Goal: Task Accomplishment & Management: Manage account settings

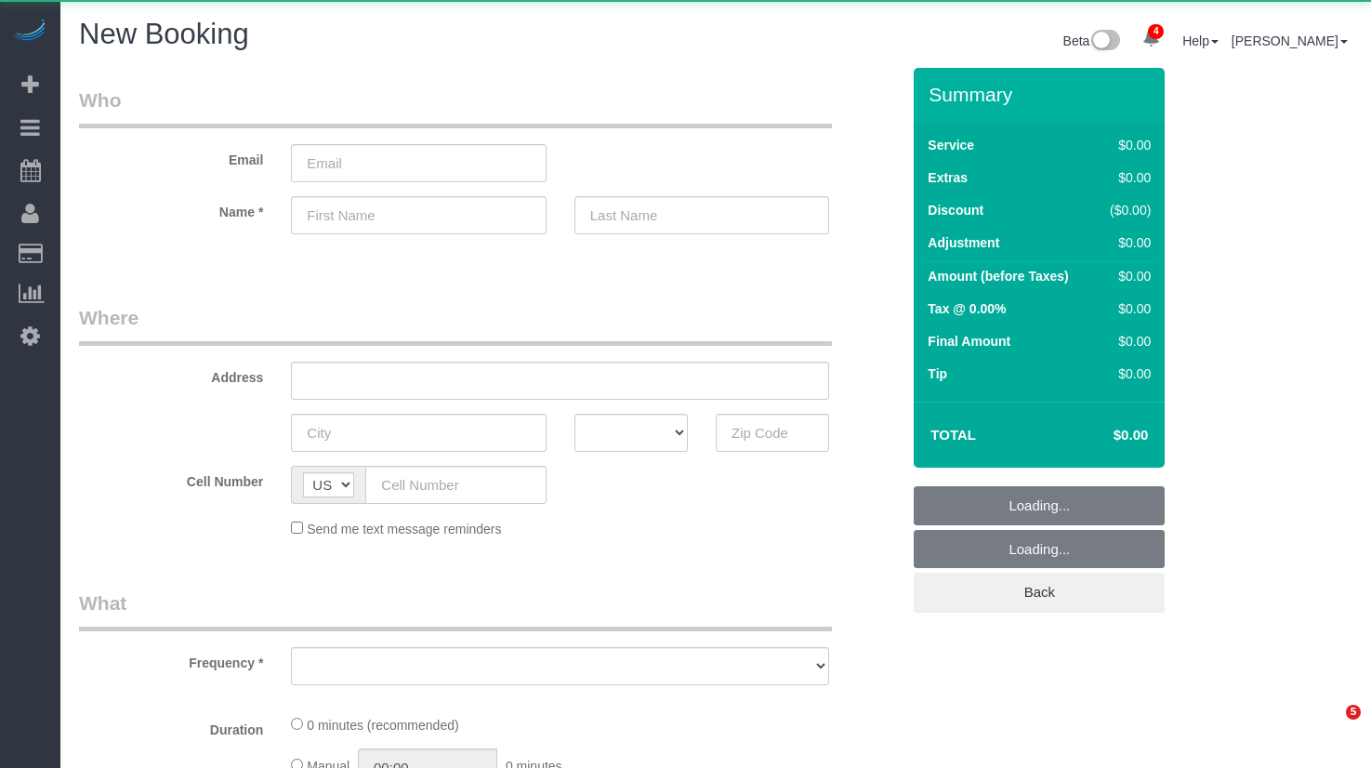
select select "number:89"
select select "number:90"
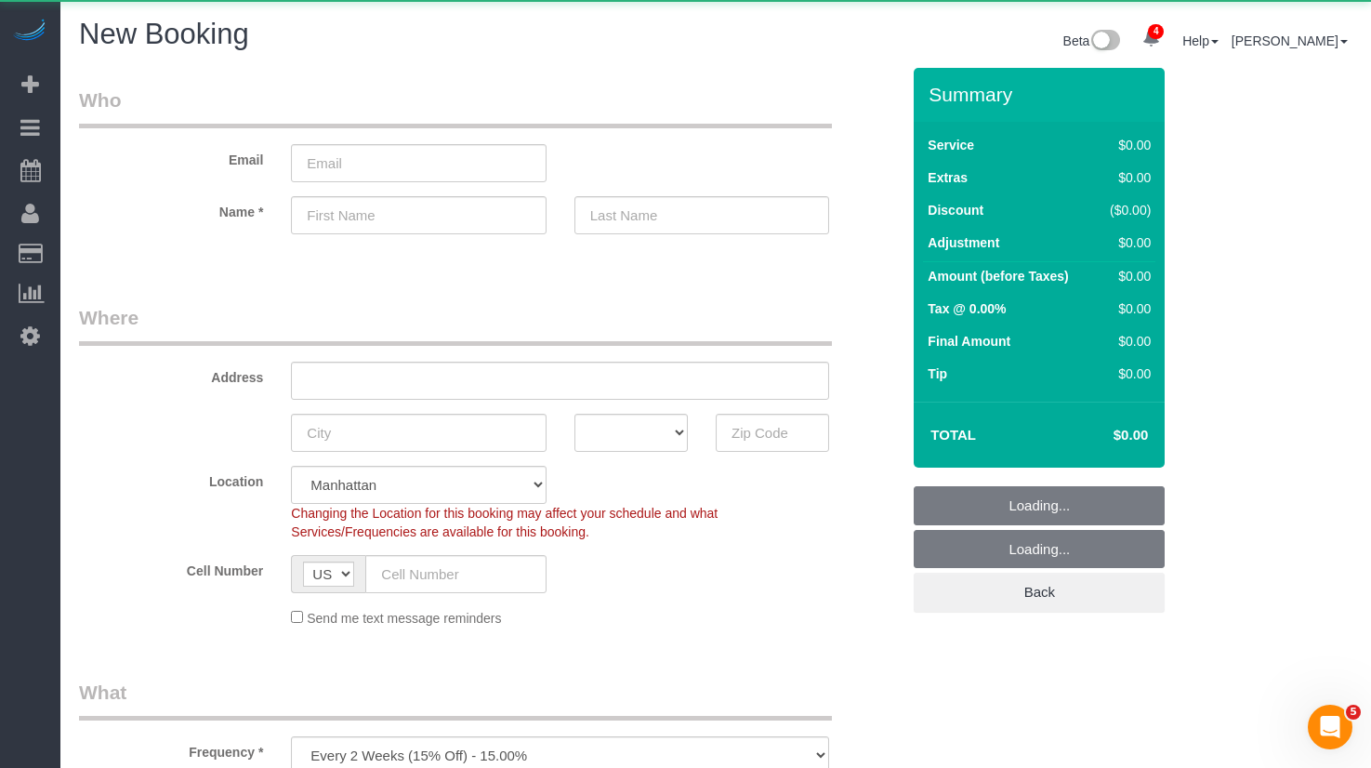
scroll to position [330, 0]
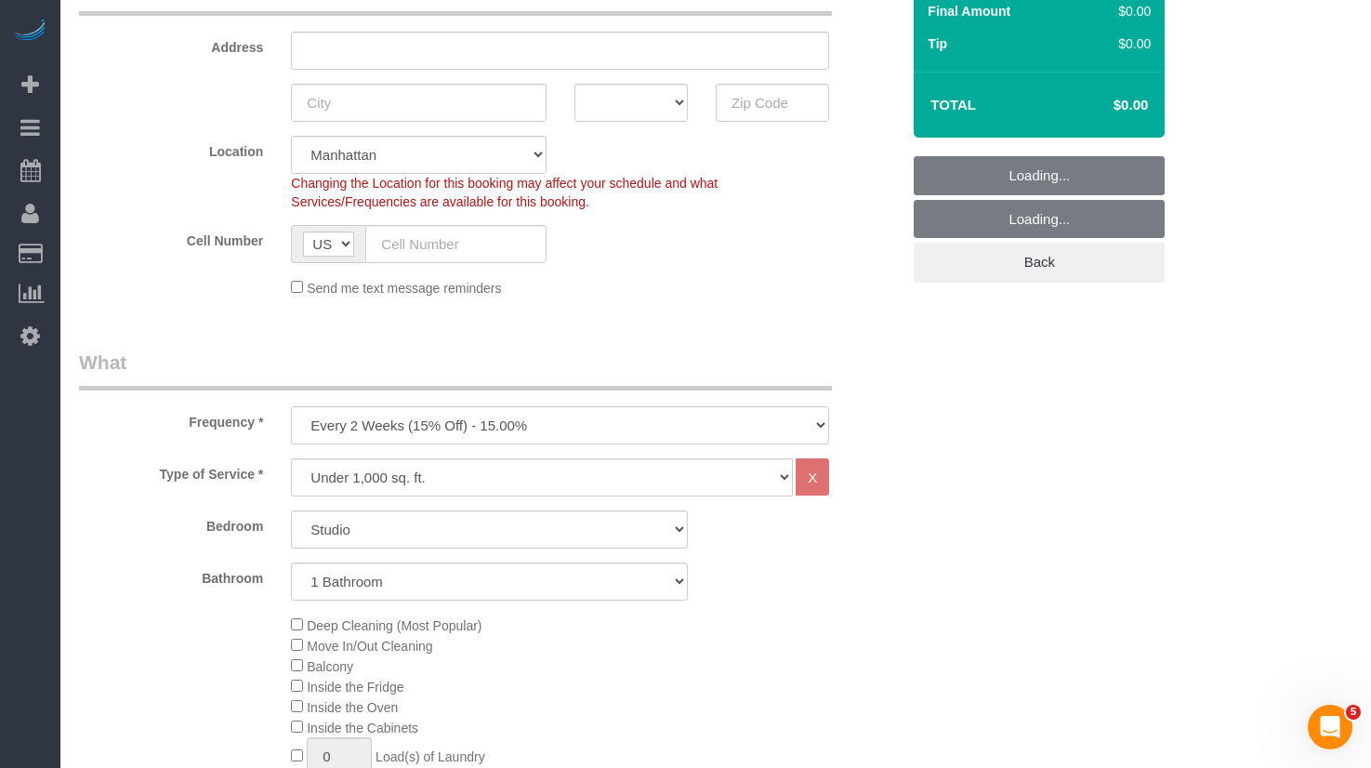
click at [541, 416] on select "One Time Weekly (20% Off) - 20.00% Every 2 Weeks (15% Off) - 15.00% Every 4 Wee…" at bounding box center [560, 425] width 538 height 38
select select "object:2781"
click at [291, 406] on select "One Time Weekly (20% Off) - 20.00% Every 2 Weeks (15% Off) - 15.00% Every 4 Wee…" at bounding box center [560, 425] width 538 height 38
click at [513, 479] on select "Under 1,000 sq. ft. 1,001 - 1,500 sq. ft. 1,500+ sq. ft. Custom Cleaning Office…" at bounding box center [542, 477] width 502 height 38
click at [291, 458] on select "Under 1,000 sq. ft. 1,001 - 1,500 sq. ft. 1,500+ sq. ft. Custom Cleaning Office…" at bounding box center [542, 477] width 502 height 38
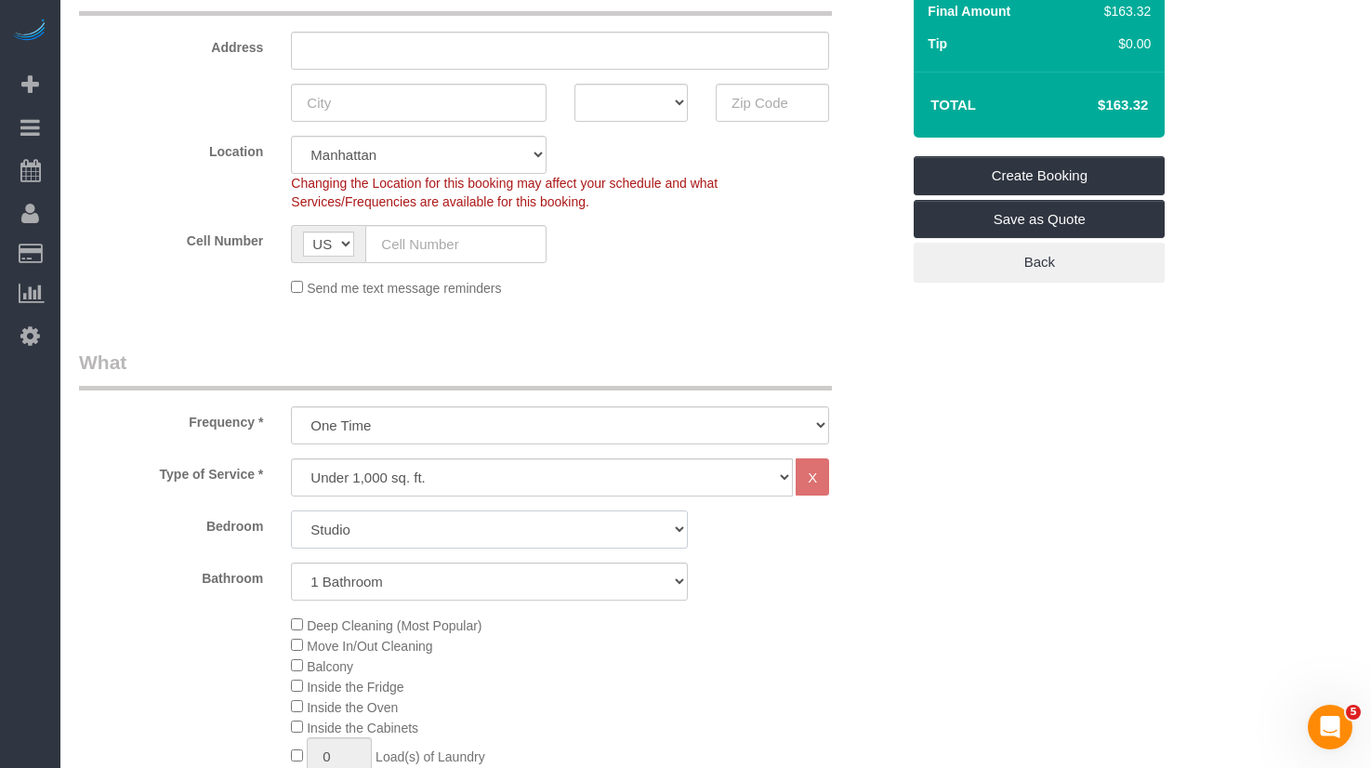
click at [495, 539] on select "Studio 1 Bedroom 2 Bedrooms 3 Bedrooms" at bounding box center [489, 529] width 397 height 38
select select "1"
click at [291, 510] on select "Studio 1 Bedroom 2 Bedrooms 3 Bedrooms" at bounding box center [489, 529] width 397 height 38
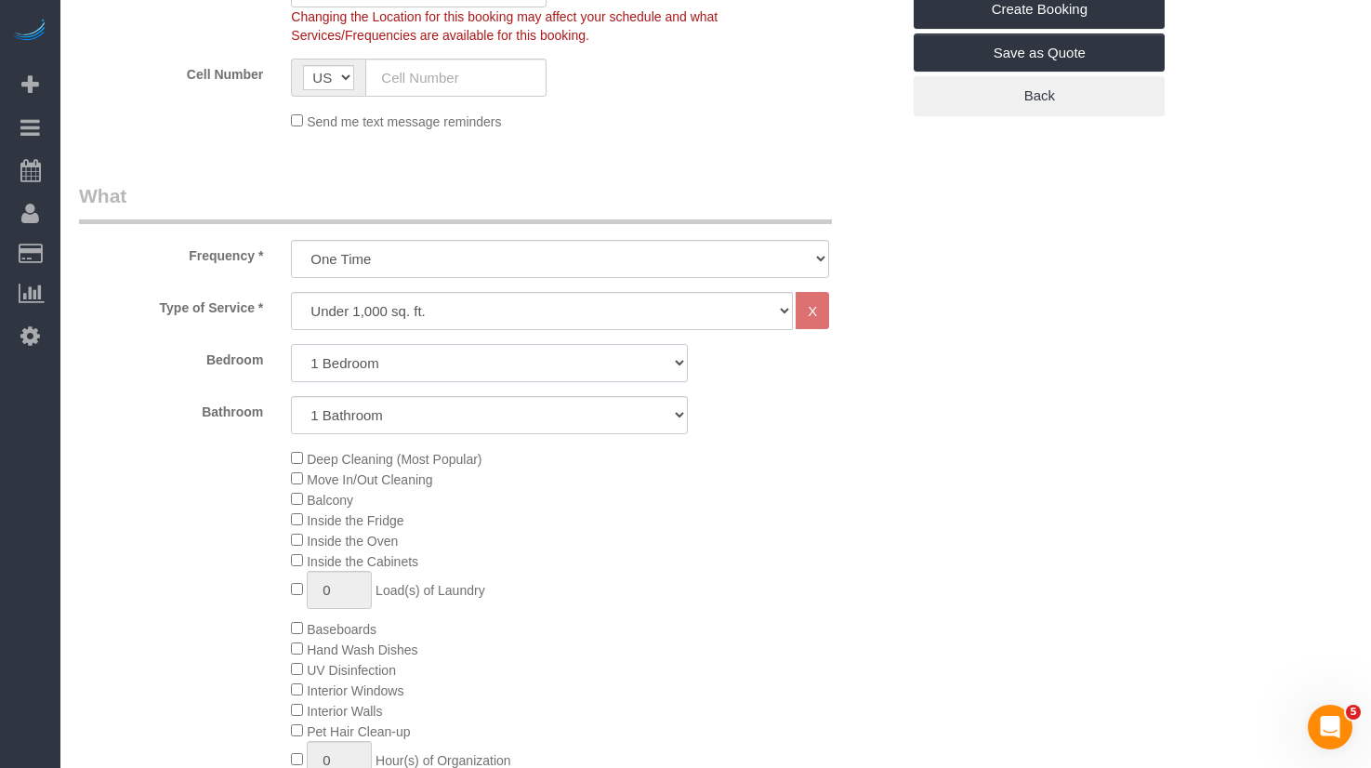
scroll to position [514, 0]
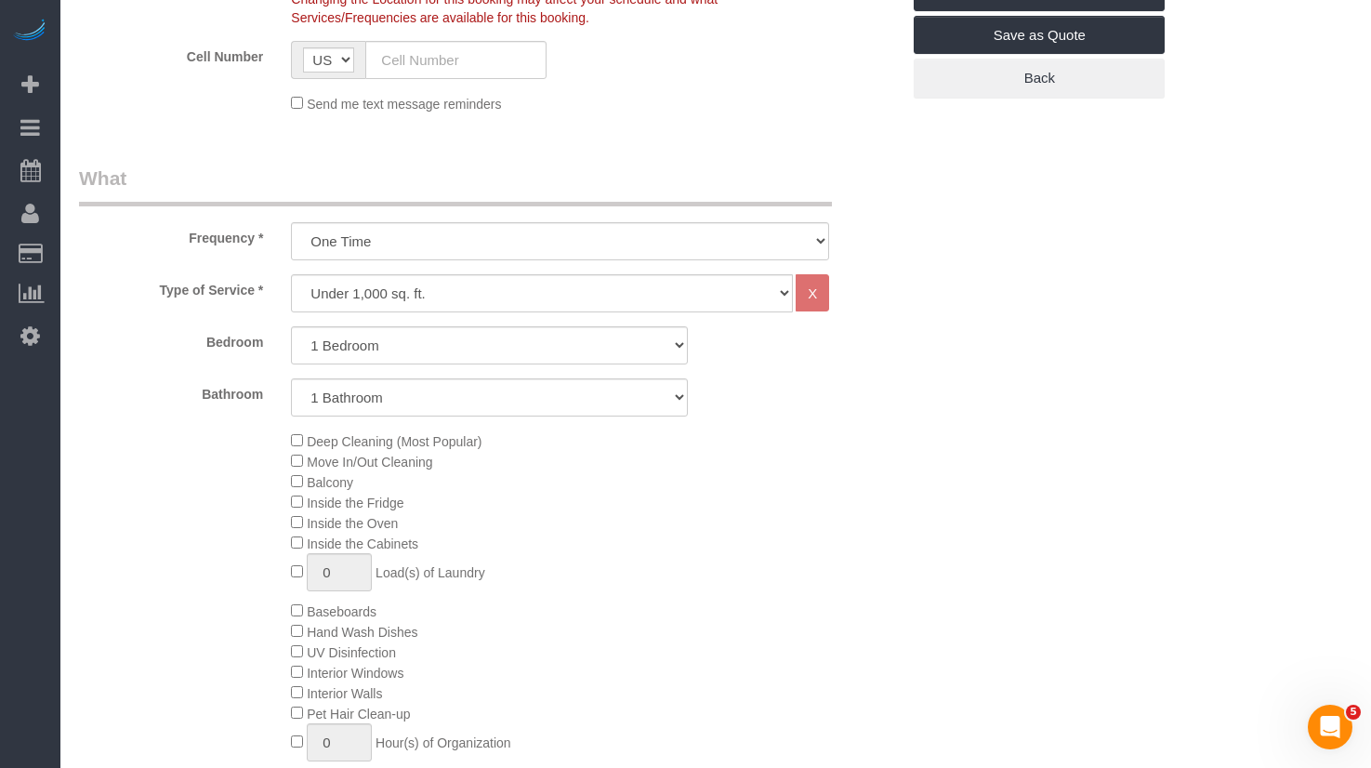
click at [414, 469] on div "Deep Cleaning (Most Popular) Move In/Out Cleaning Balcony Inside the Fridge Ins…" at bounding box center [595, 610] width 637 height 361
click at [416, 463] on span "Move In/Out Cleaning" at bounding box center [369, 461] width 125 height 15
click at [305, 464] on span "Move In/Out Cleaning" at bounding box center [361, 461] width 141 height 15
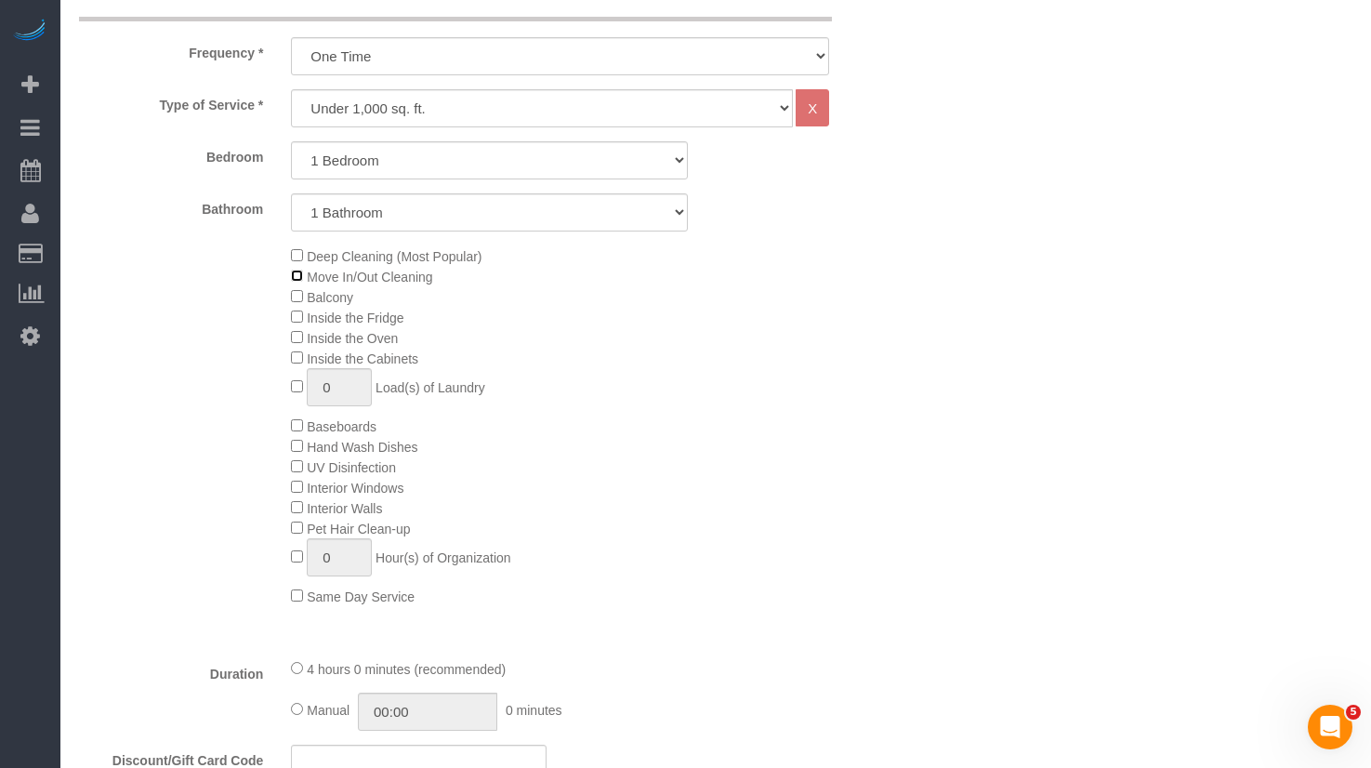
scroll to position [697, 0]
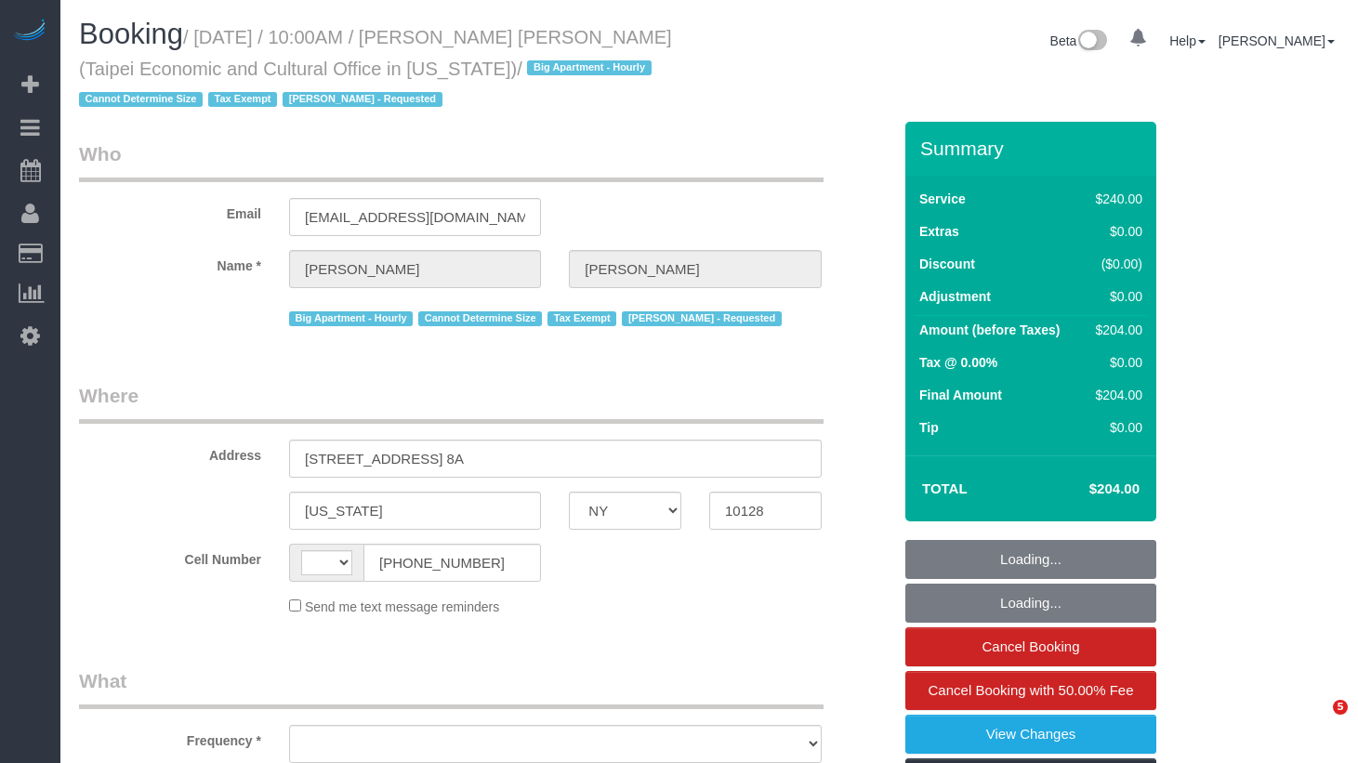
select select "NY"
select select "object:556"
select select "180"
select select "number:58"
select select "number:71"
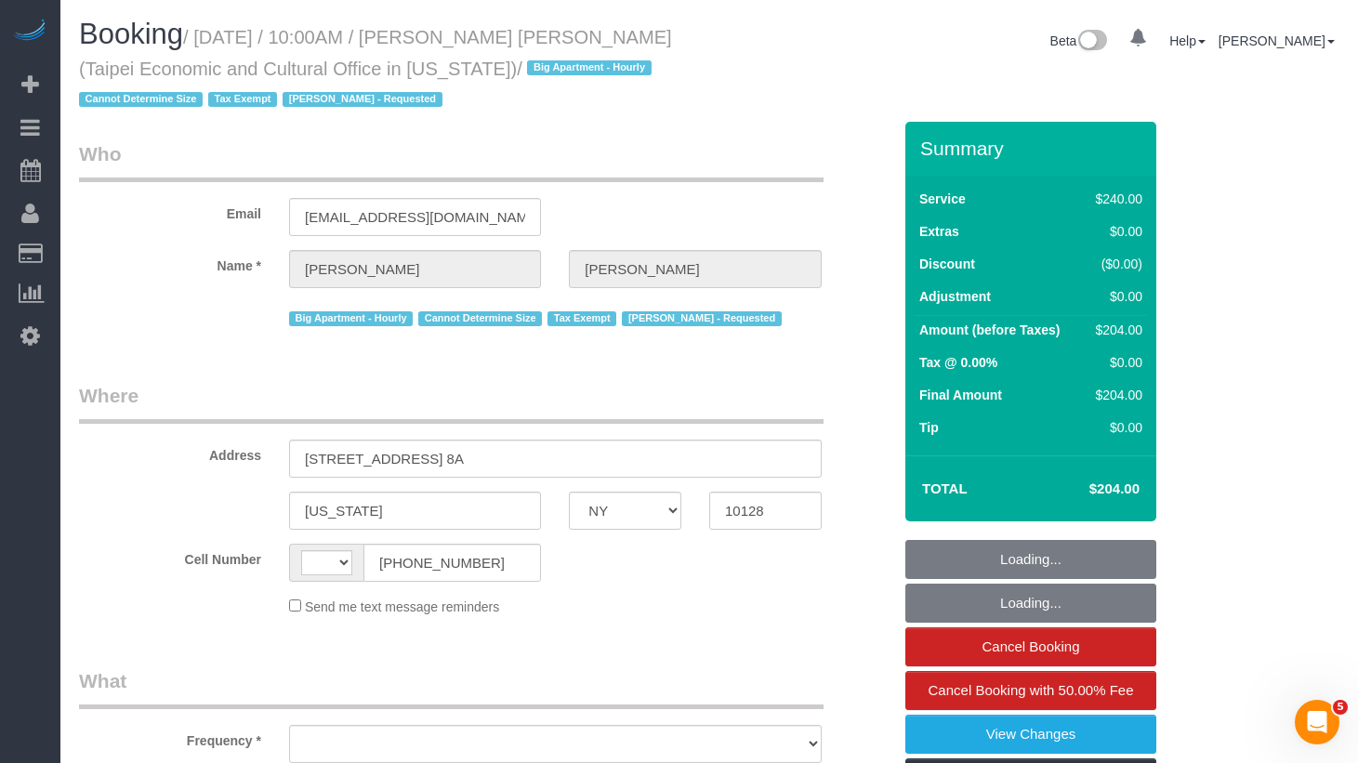
select select "number:15"
select select "number:6"
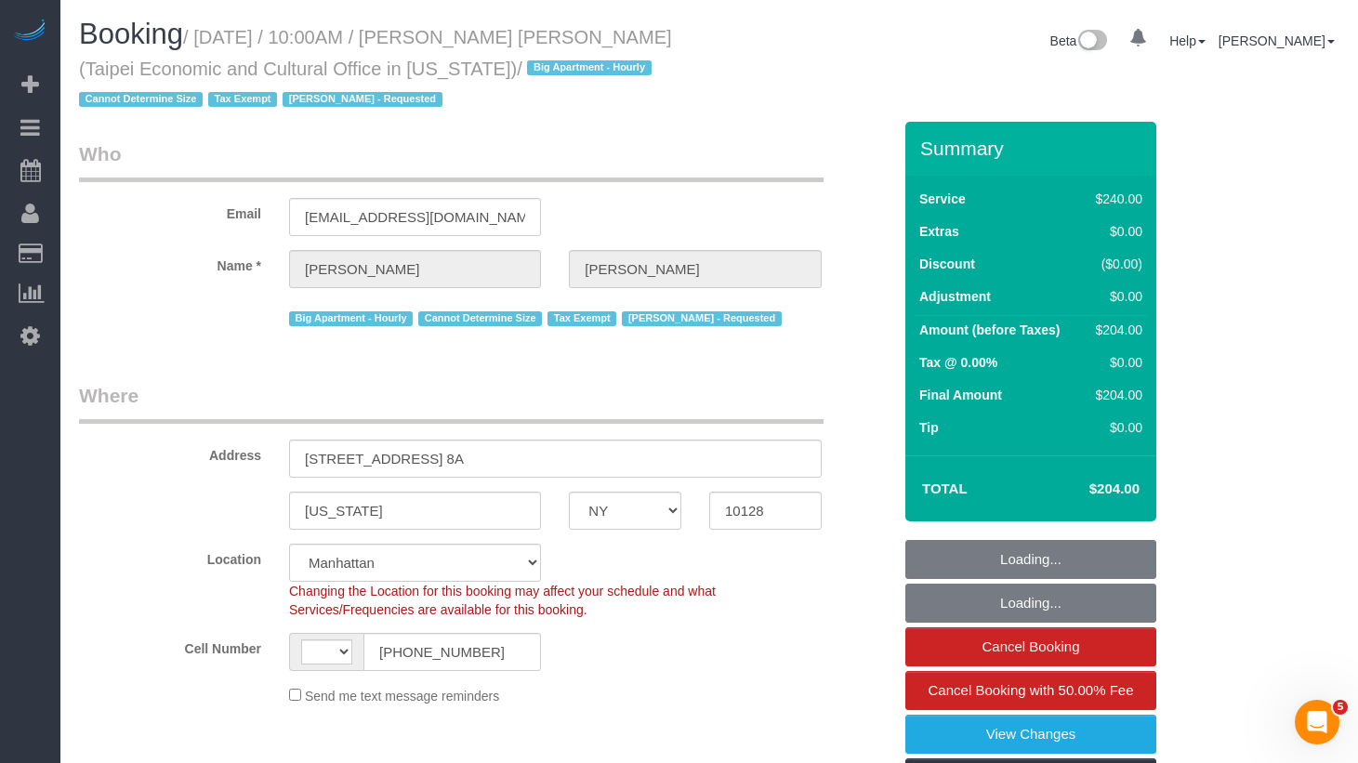
select select "string:[GEOGRAPHIC_DATA]"
select select "string:stripe-pm_1RLUCB4VGloSiKo7MvFMC4eX"
select select "spot1"
click at [421, 79] on small "/ August 27, 2025 / 10:00AM / Chih Hom Wang (Taipei Economic and Cultural Offic…" at bounding box center [375, 69] width 593 height 84
select select "object:1373"
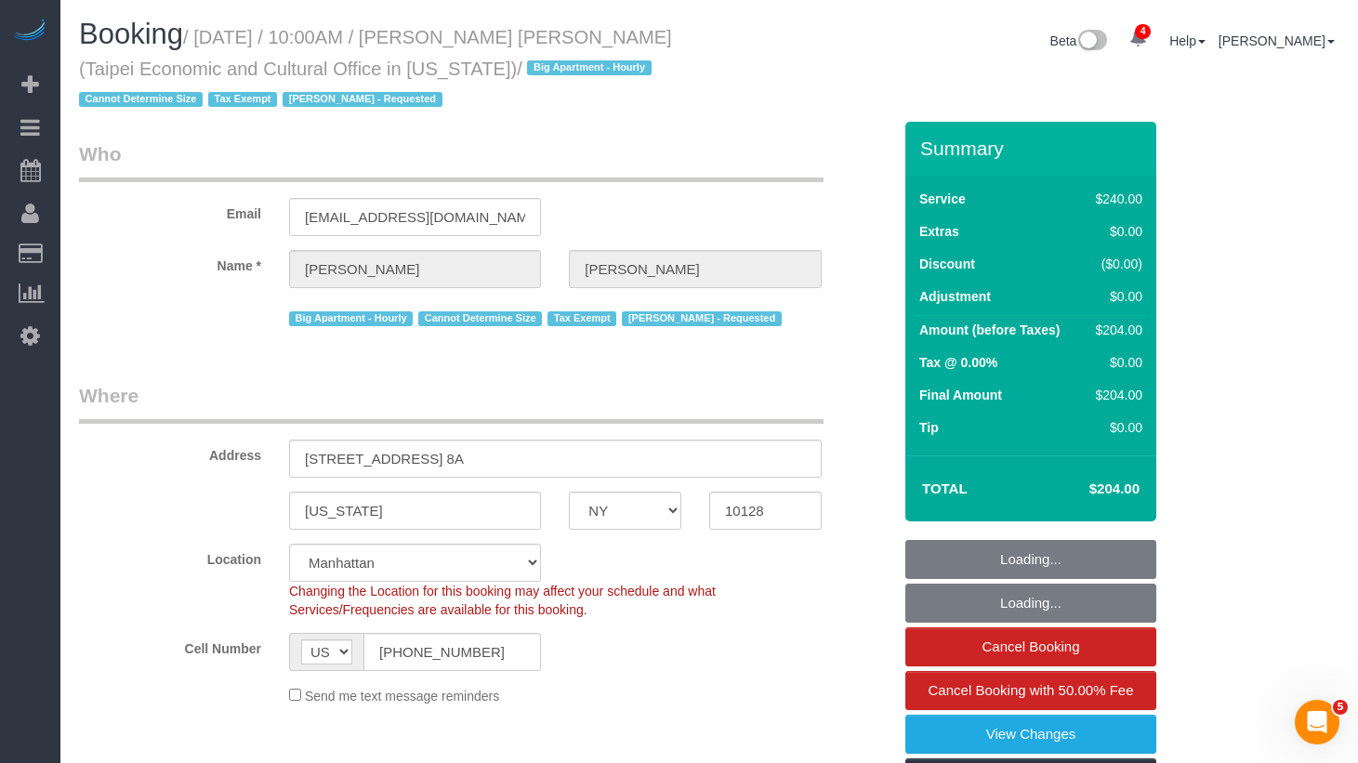
click at [430, 70] on small "/ August 27, 2025 / 10:00AM / Chih Hom Wang (Taipei Economic and Cultural Offic…" at bounding box center [375, 69] width 593 height 84
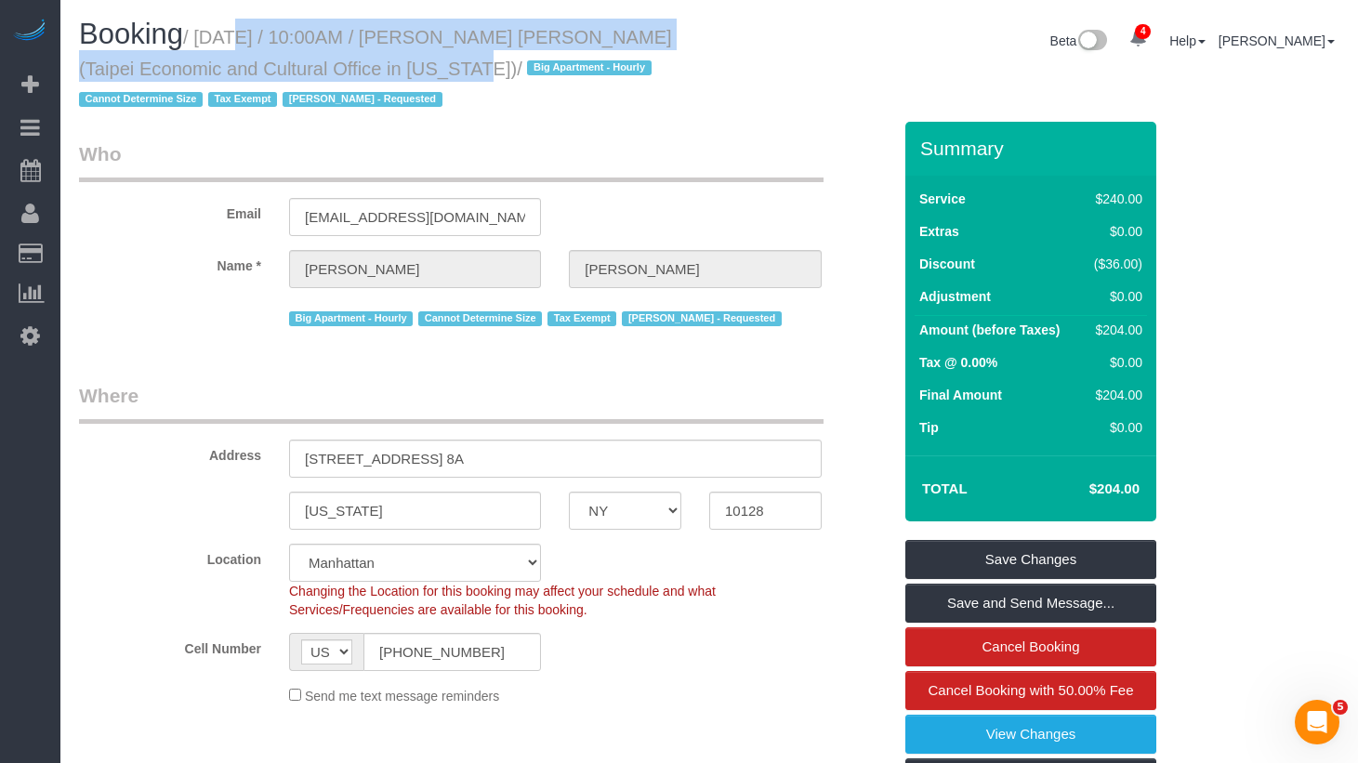
drag, startPoint x: 434, startPoint y: 69, endPoint x: 347, endPoint y: 62, distance: 87.6
click at [215, 40] on small "/ August 27, 2025 / 10:00AM / Chih Hom Wang (Taipei Economic and Cultural Offic…" at bounding box center [375, 69] width 593 height 84
copy small "August 27, 2025 / 10:00AM / Chih Hom Wang (Taipei Economic and Cultural Office …"
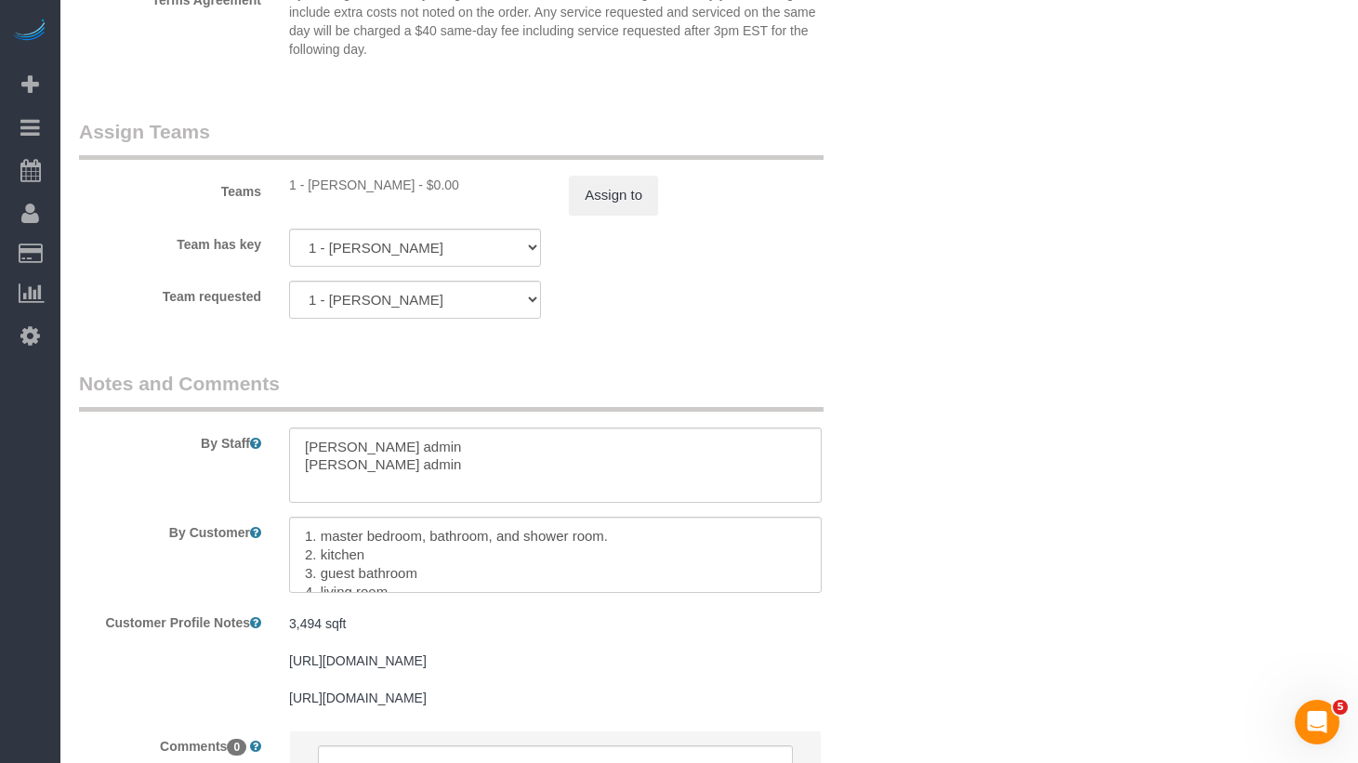
scroll to position [2305, 0]
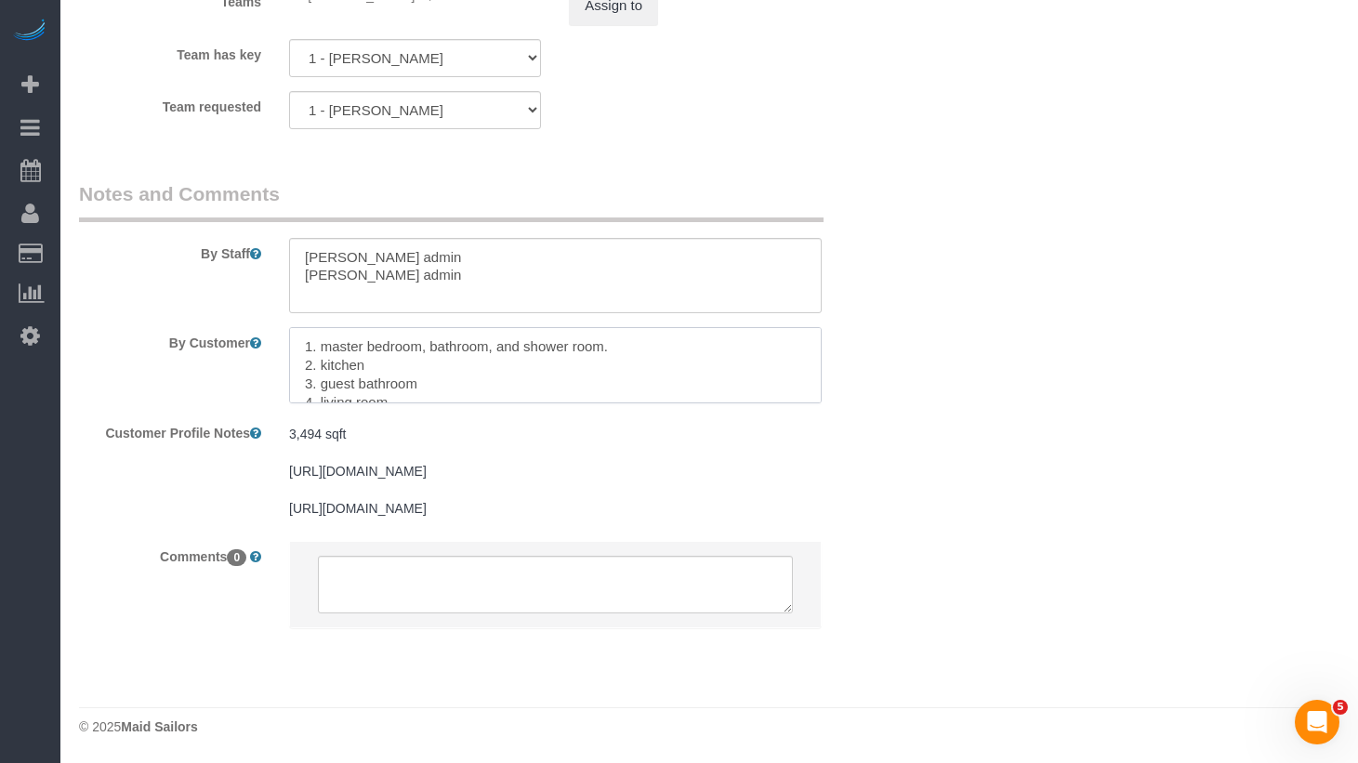
click at [451, 343] on textarea at bounding box center [555, 365] width 532 height 76
click at [453, 261] on textarea at bounding box center [555, 276] width 532 height 76
click at [452, 350] on textarea at bounding box center [555, 365] width 532 height 76
click at [455, 349] on textarea at bounding box center [555, 365] width 532 height 76
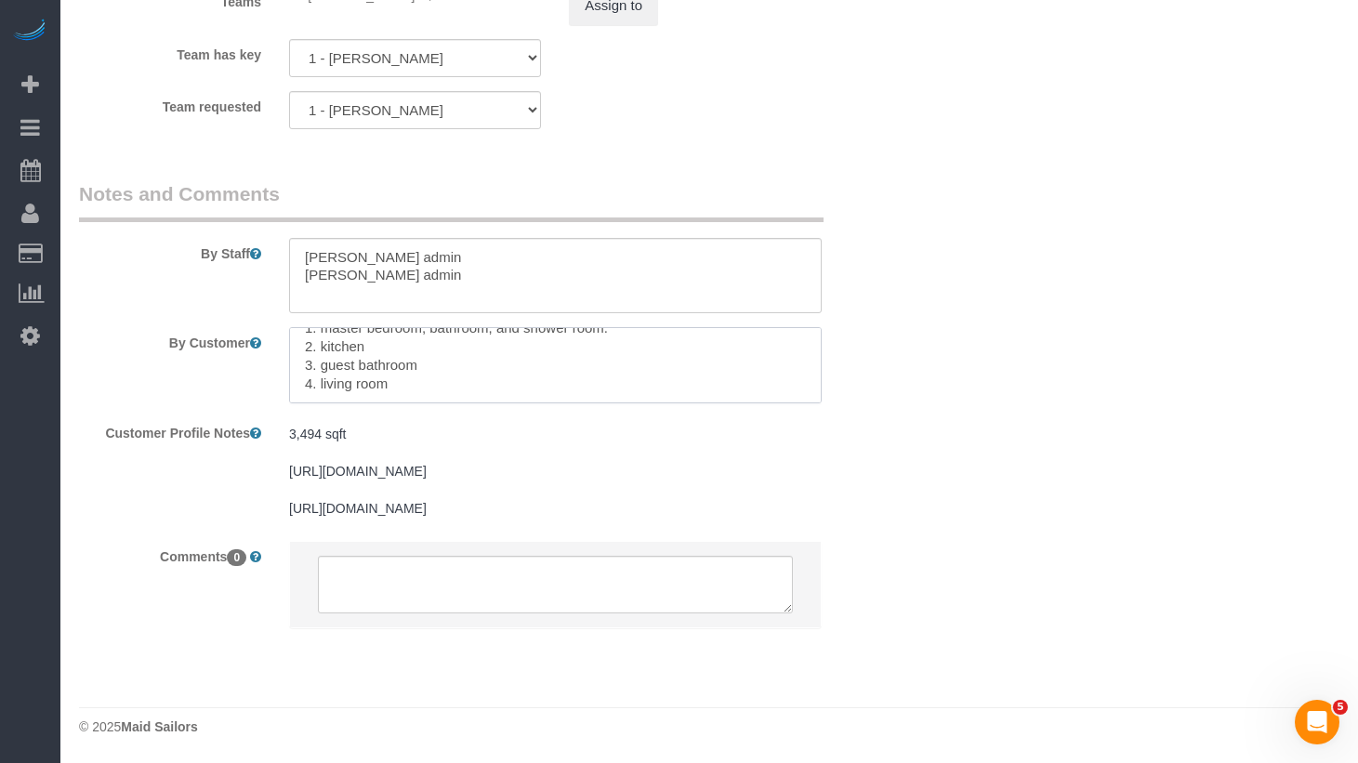
scroll to position [0, 0]
click at [455, 349] on textarea at bounding box center [555, 365] width 532 height 76
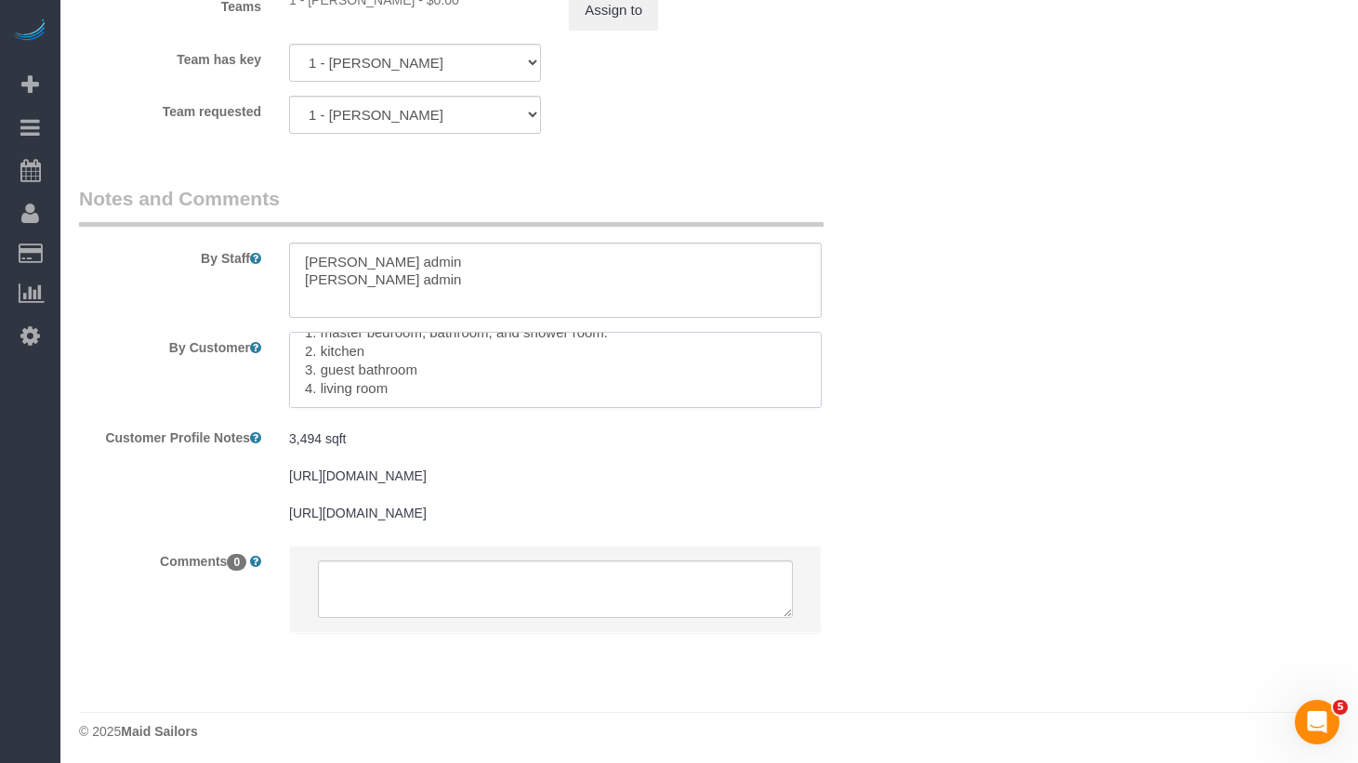
scroll to position [2156, 0]
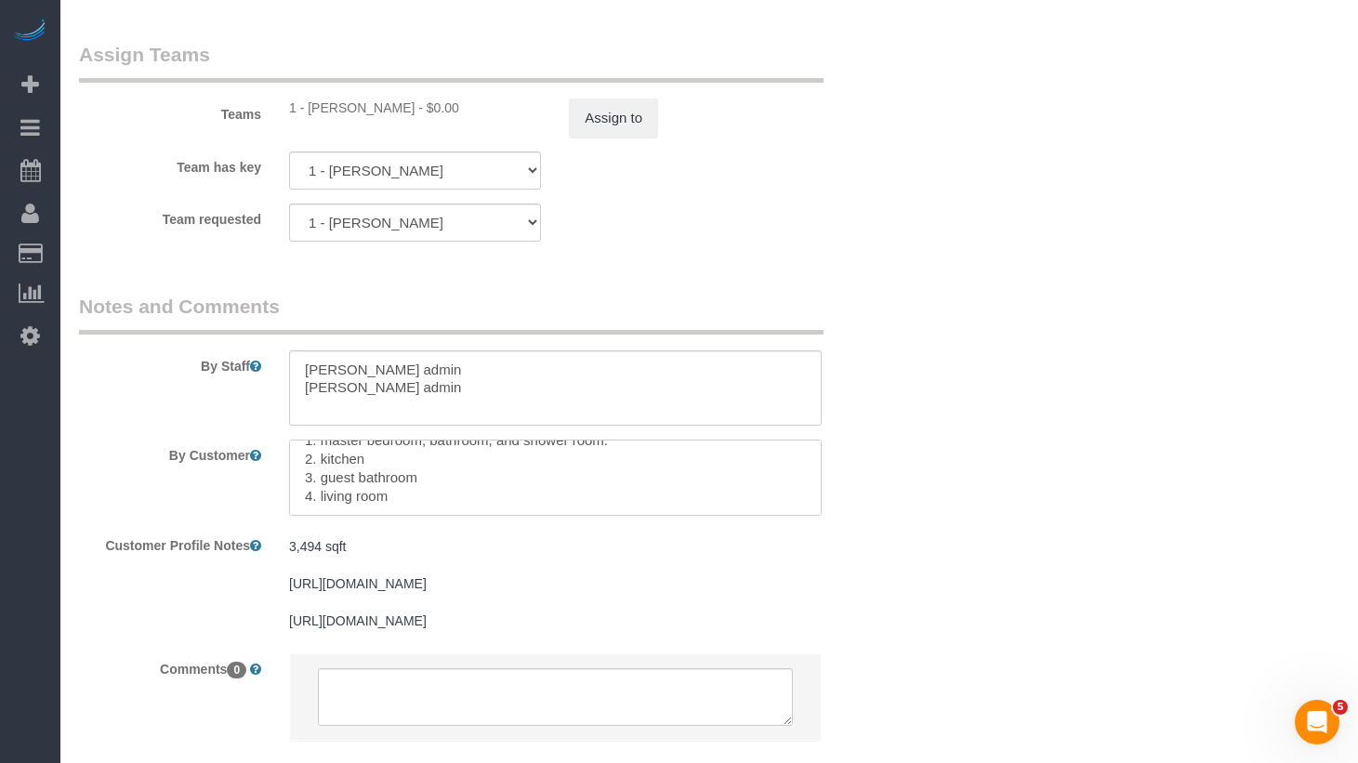
click at [469, 481] on textarea at bounding box center [555, 478] width 532 height 76
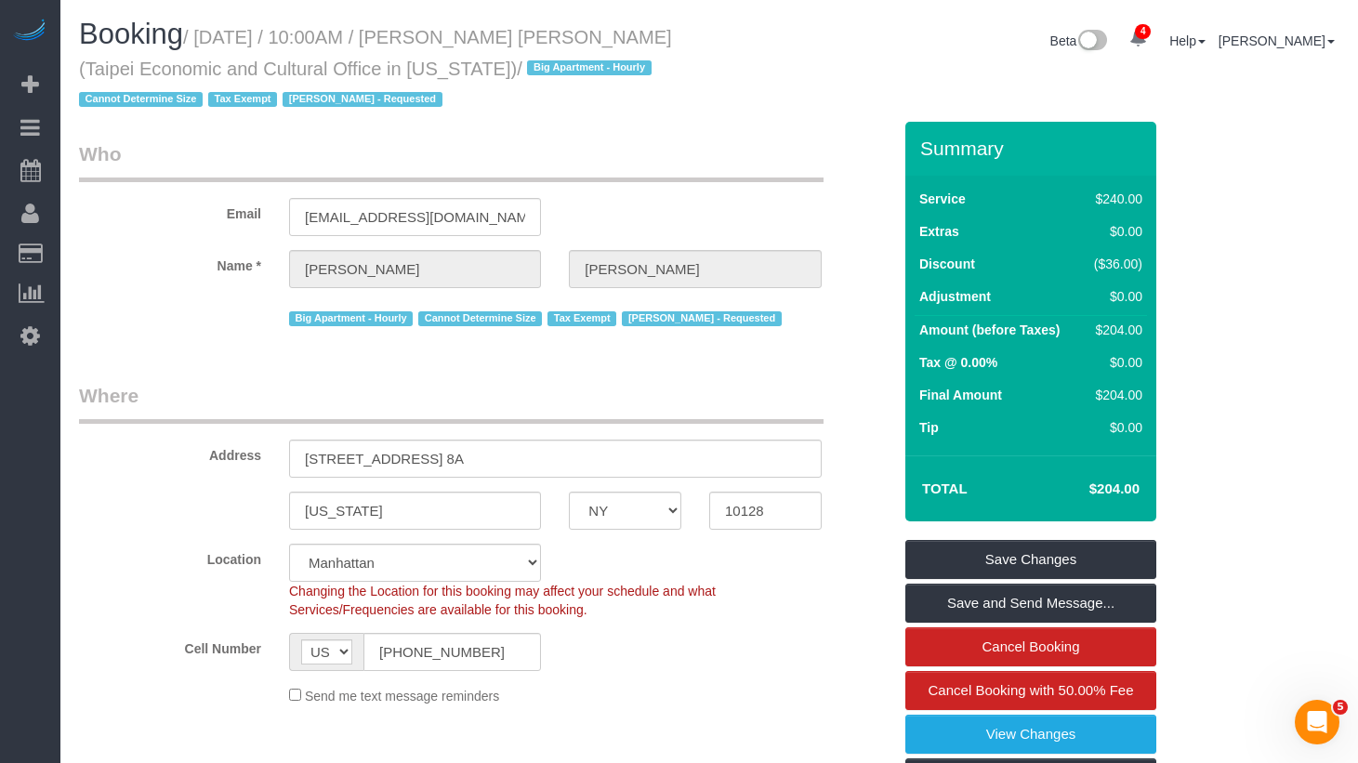
scroll to position [1, 0]
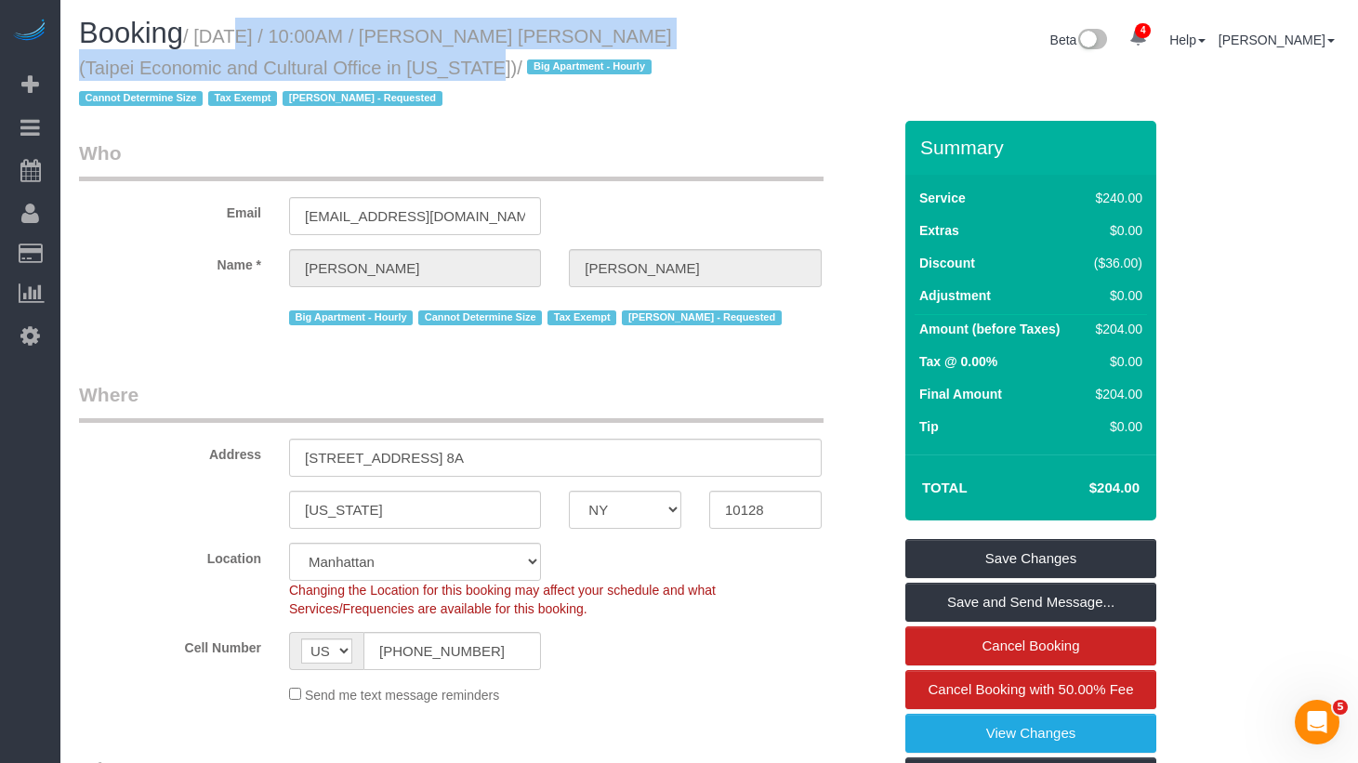
drag, startPoint x: 439, startPoint y: 63, endPoint x: 249, endPoint y: 44, distance: 190.6
click at [213, 36] on small "/ August 27, 2025 / 10:00AM / Chih Hom Wang (Taipei Economic and Cultural Offic…" at bounding box center [375, 68] width 593 height 84
copy small "August 27, 2025 / 10:00AM / Chih Hom Wang (Taipei Economic and Cultural Office …"
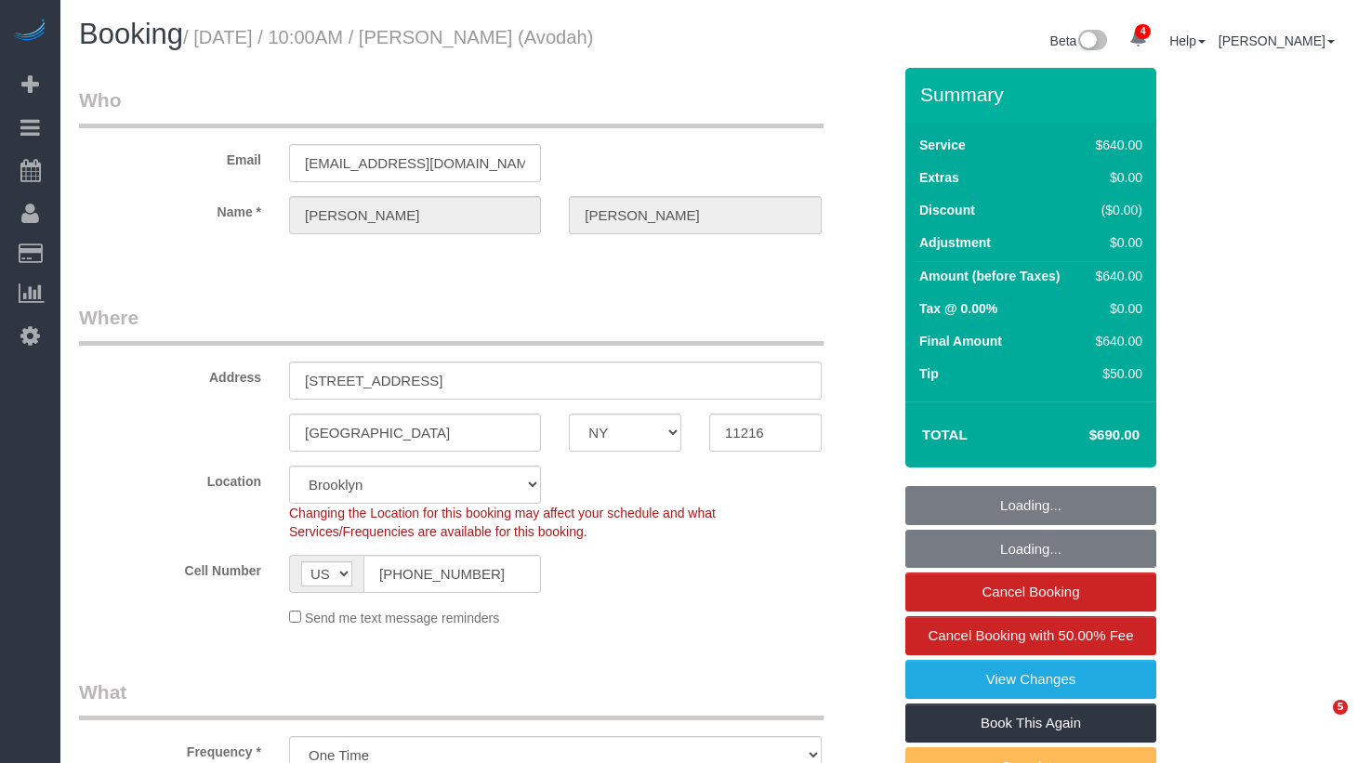
select select "NY"
select select "object:1297"
select select "string:stripe-pm_1P9Z994VGloSiKo7Unzl3m8n"
select select "240"
select select "spot1"
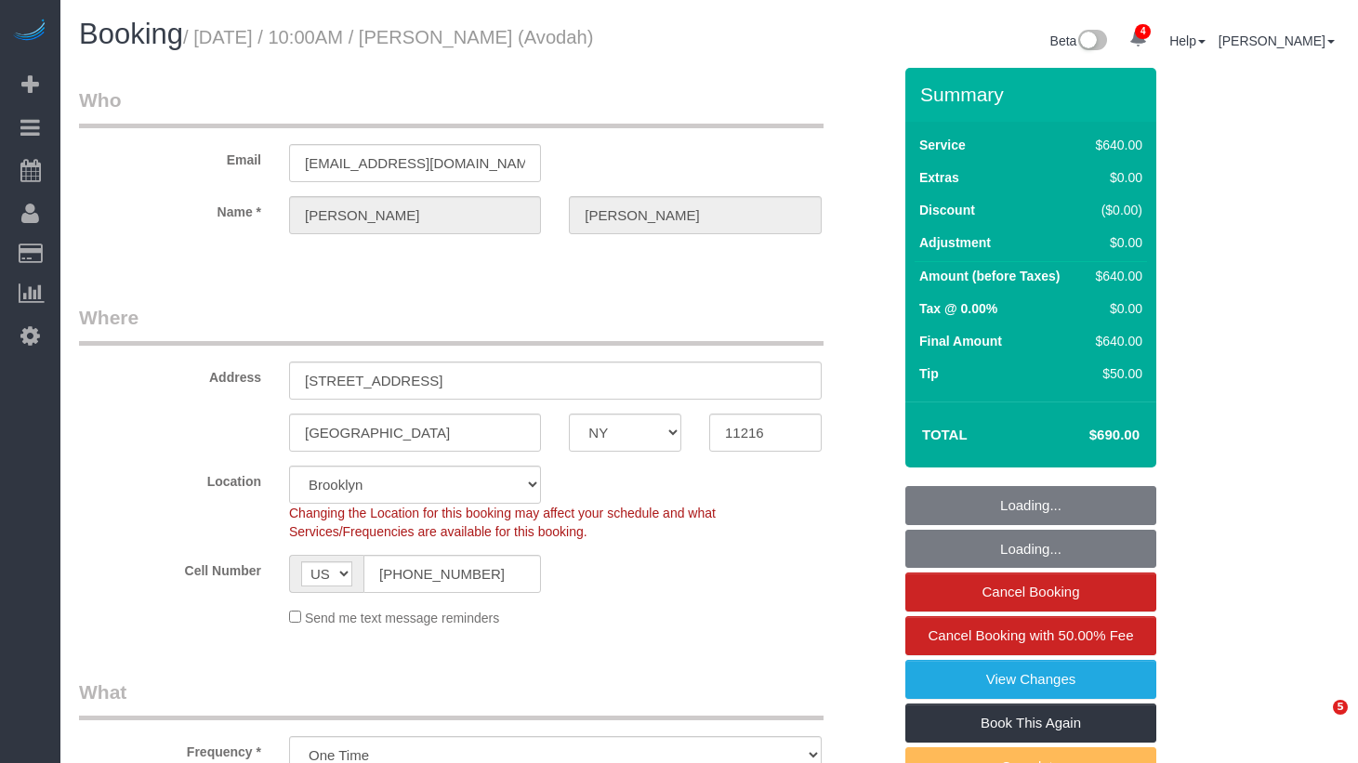
select select "number:89"
select select "number:90"
select select "number:15"
select select "number:5"
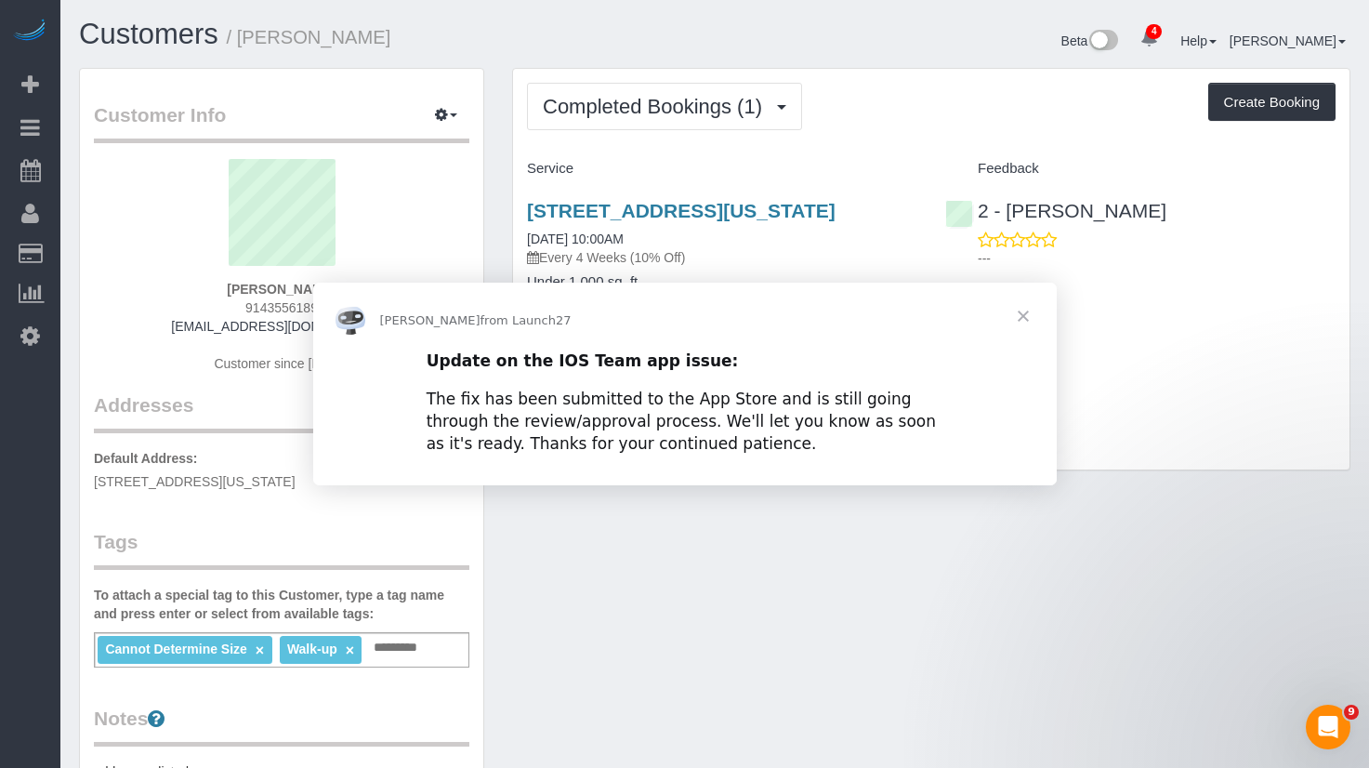
click at [933, 73] on div "Intercom messenger" at bounding box center [684, 384] width 1369 height 768
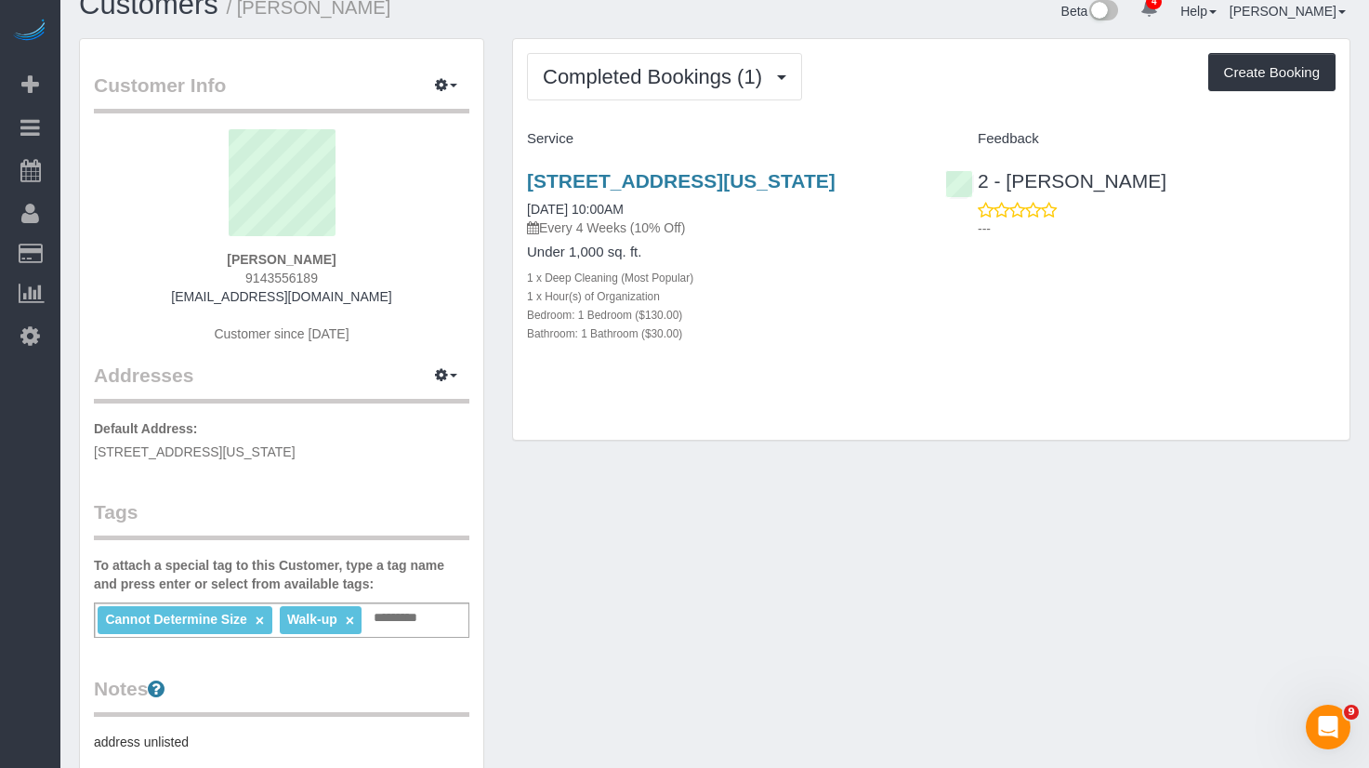
scroll to position [48, 0]
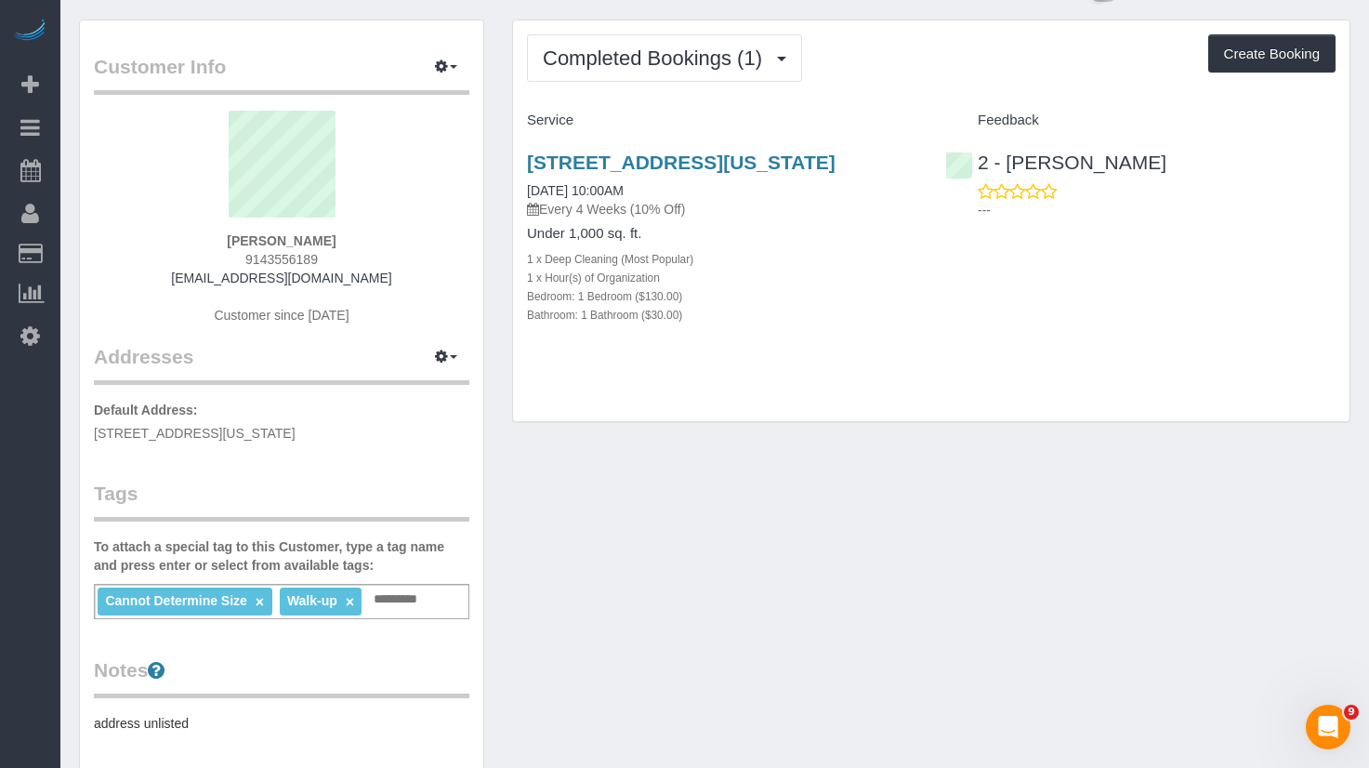
click at [423, 605] on input "text" at bounding box center [401, 599] width 64 height 24
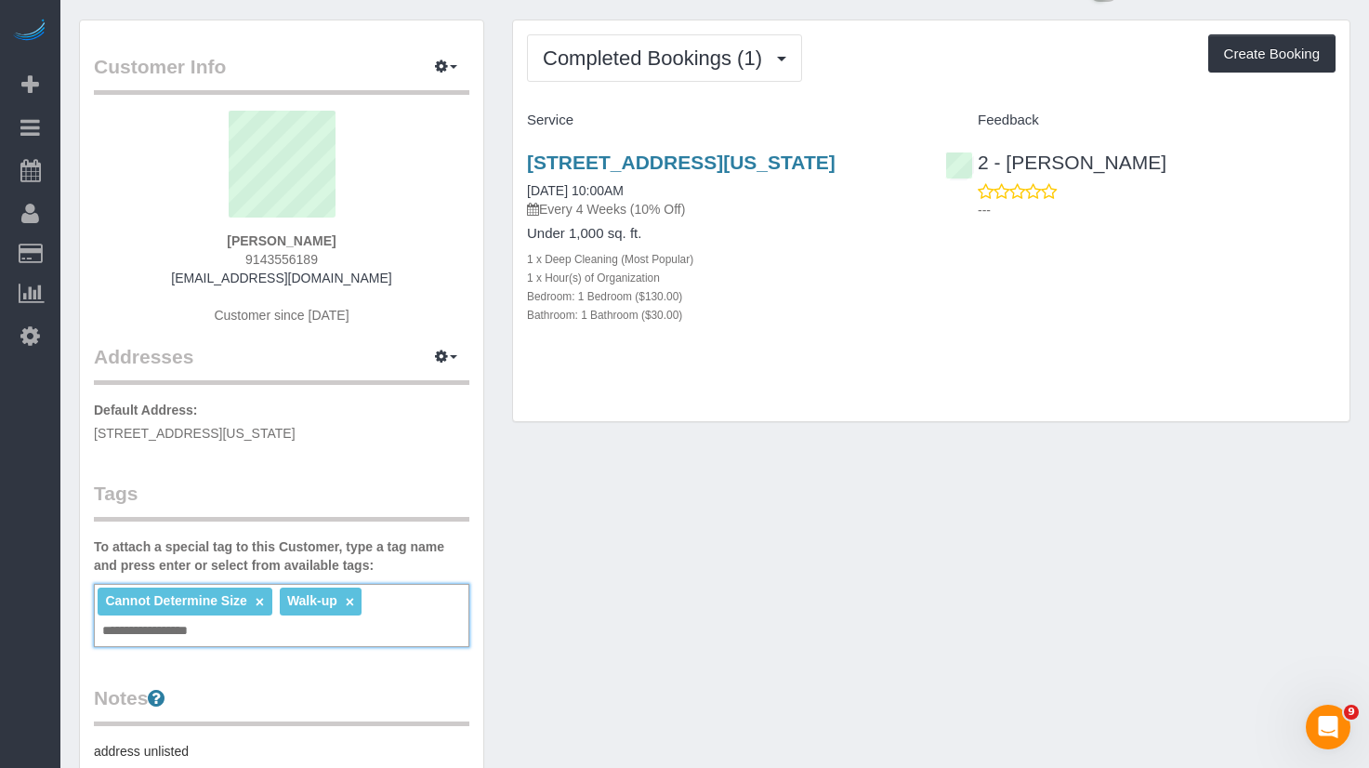
type input "**********"
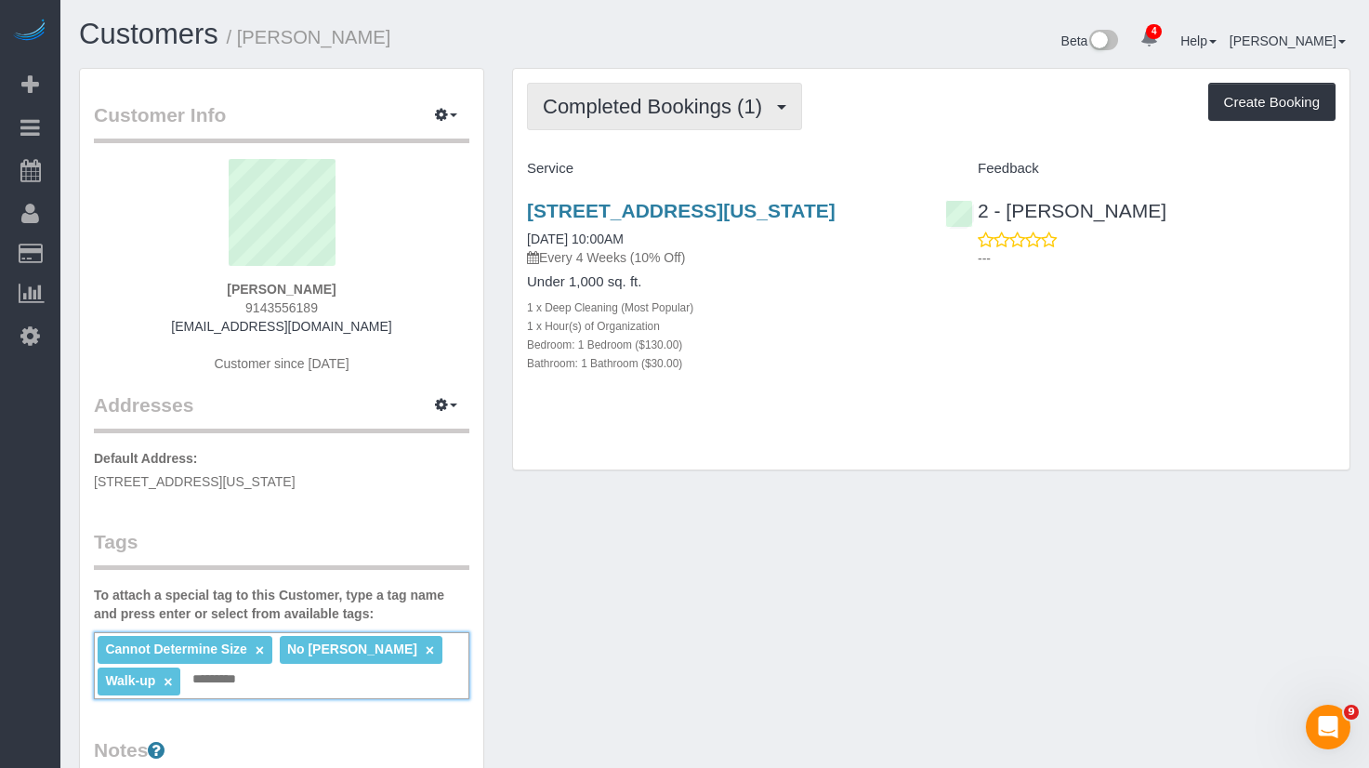
click at [739, 109] on span "Completed Bookings (1)" at bounding box center [657, 106] width 229 height 23
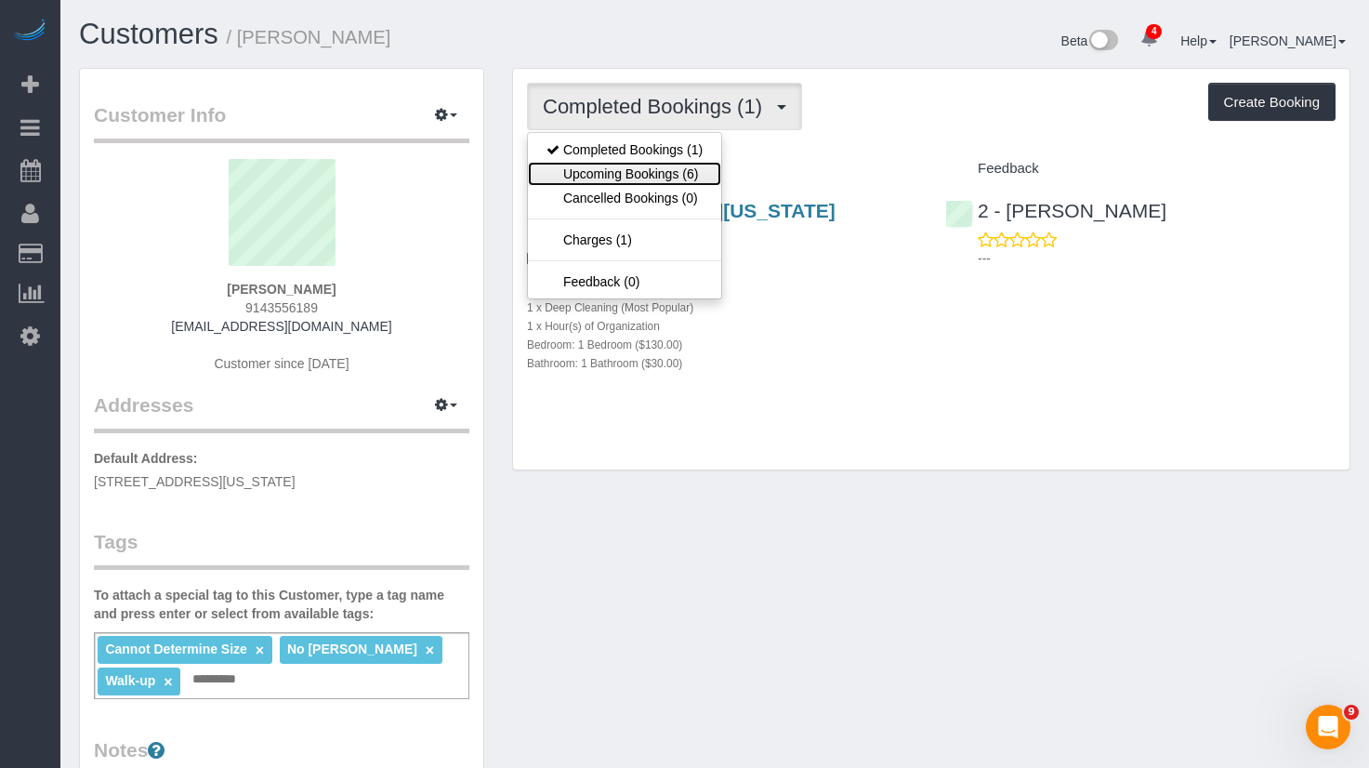
click at [688, 182] on link "Upcoming Bookings (6)" at bounding box center [624, 174] width 193 height 24
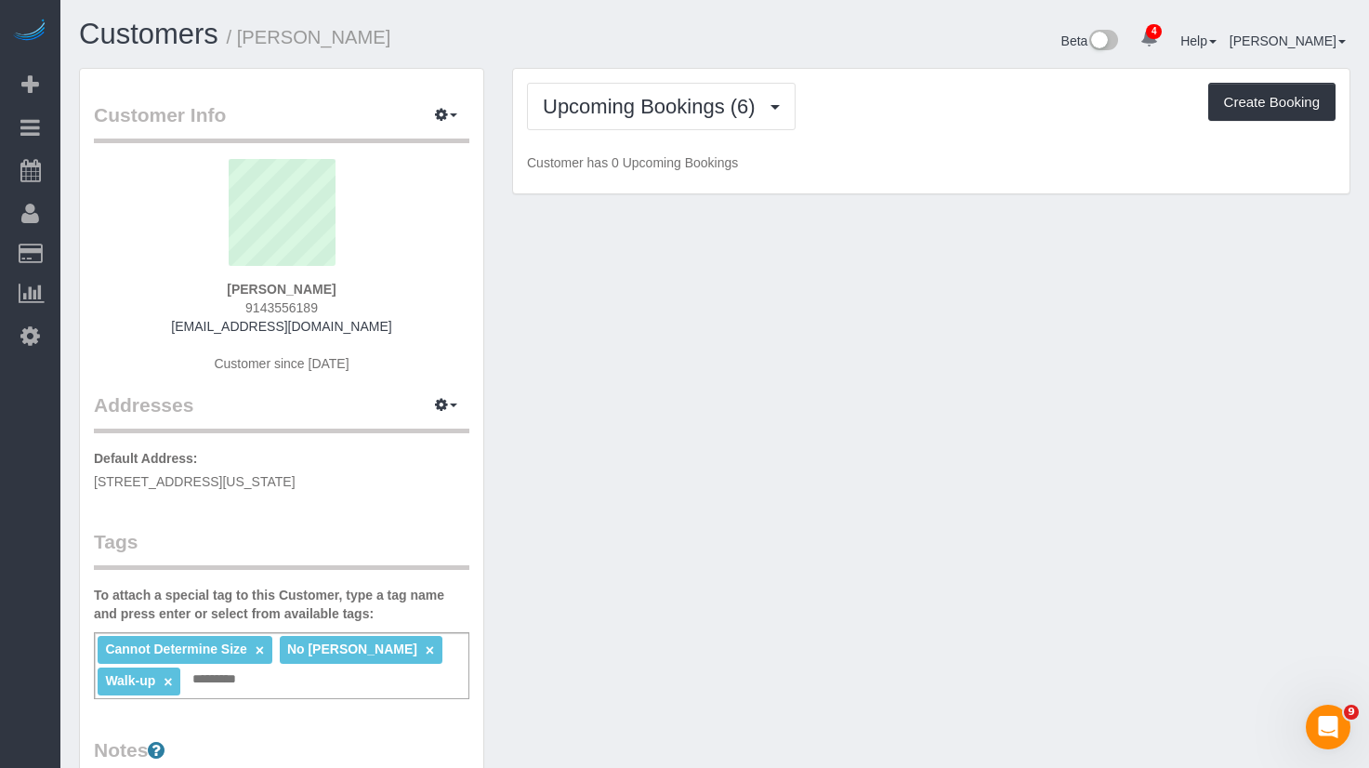
click at [911, 83] on div "Upcoming Bookings (6) Completed Bookings (1) Upcoming Bookings (6) Cancelled Bo…" at bounding box center [931, 106] width 808 height 47
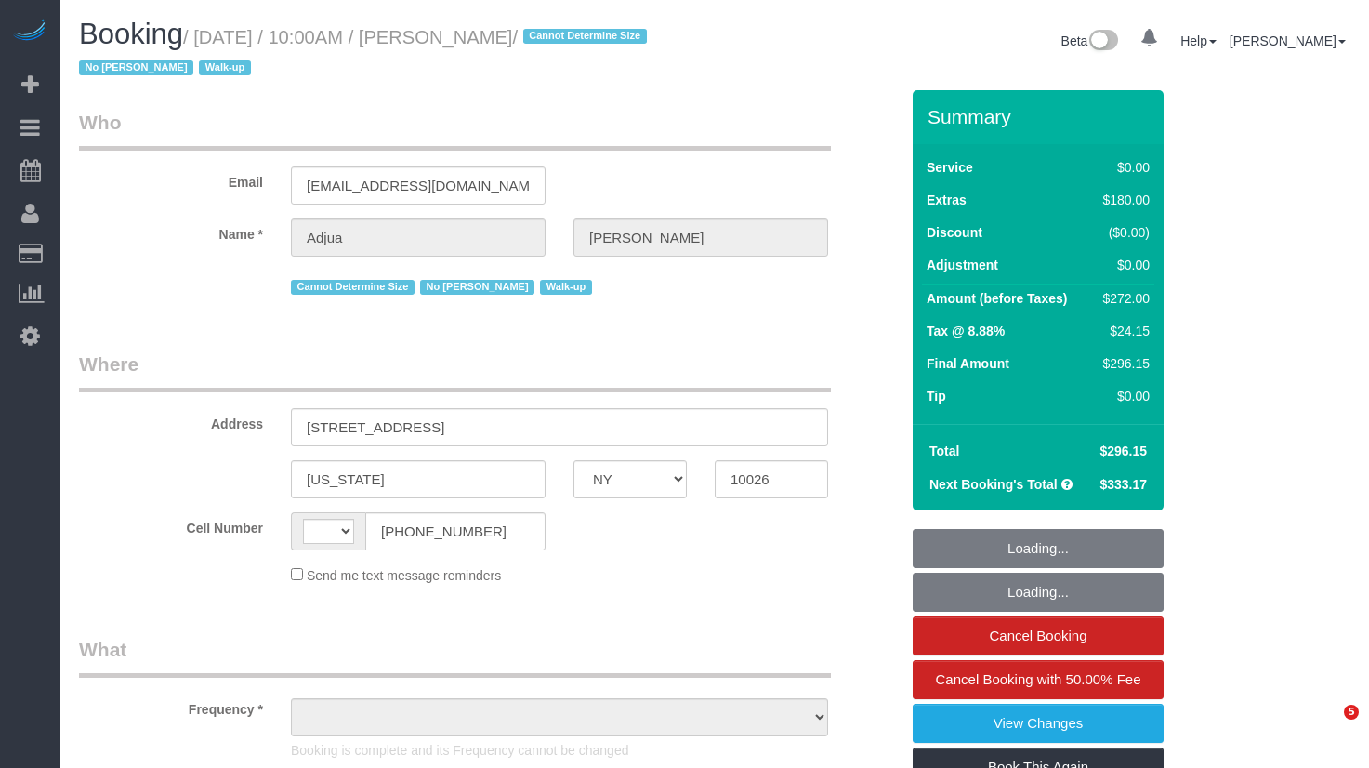
select select "NY"
select select "string:[GEOGRAPHIC_DATA]"
select select "object:417"
select select "number:57"
select select "number:71"
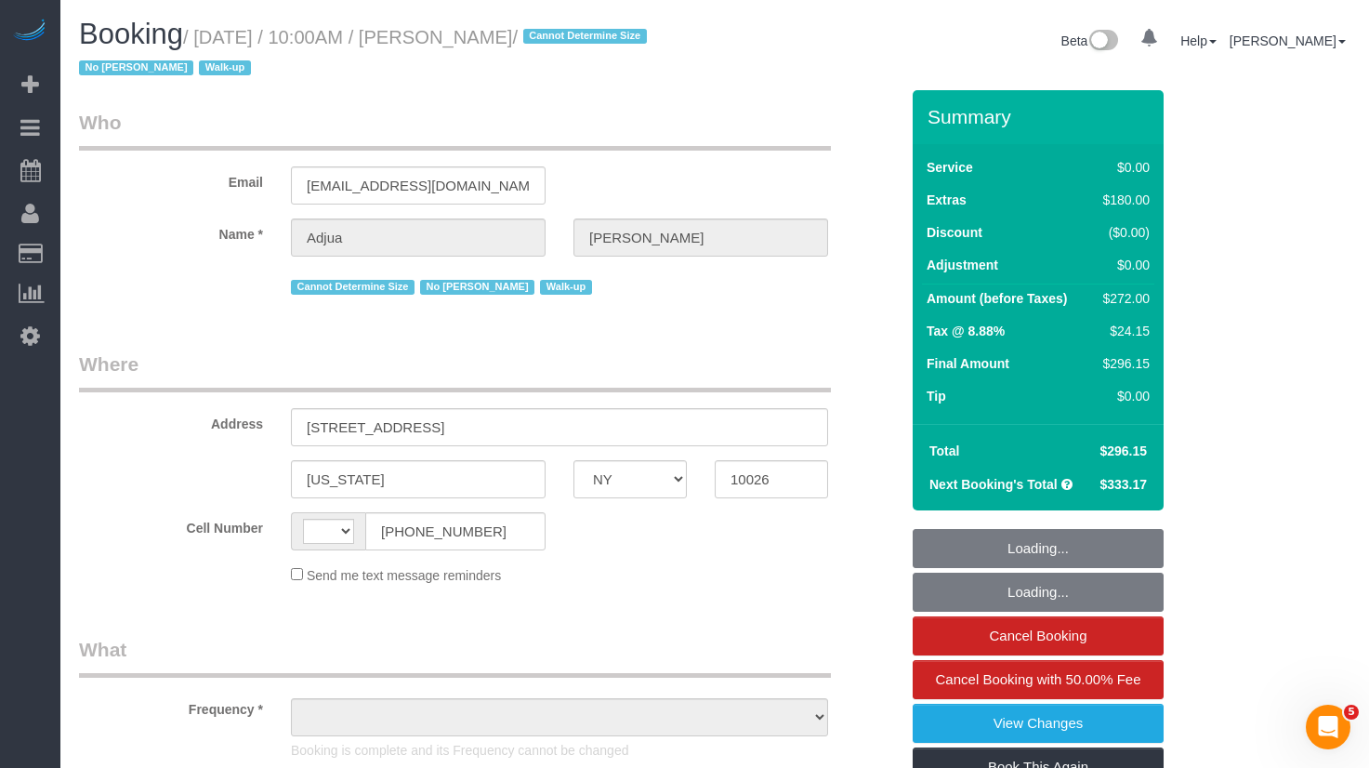
select select "number:15"
select select "number:5"
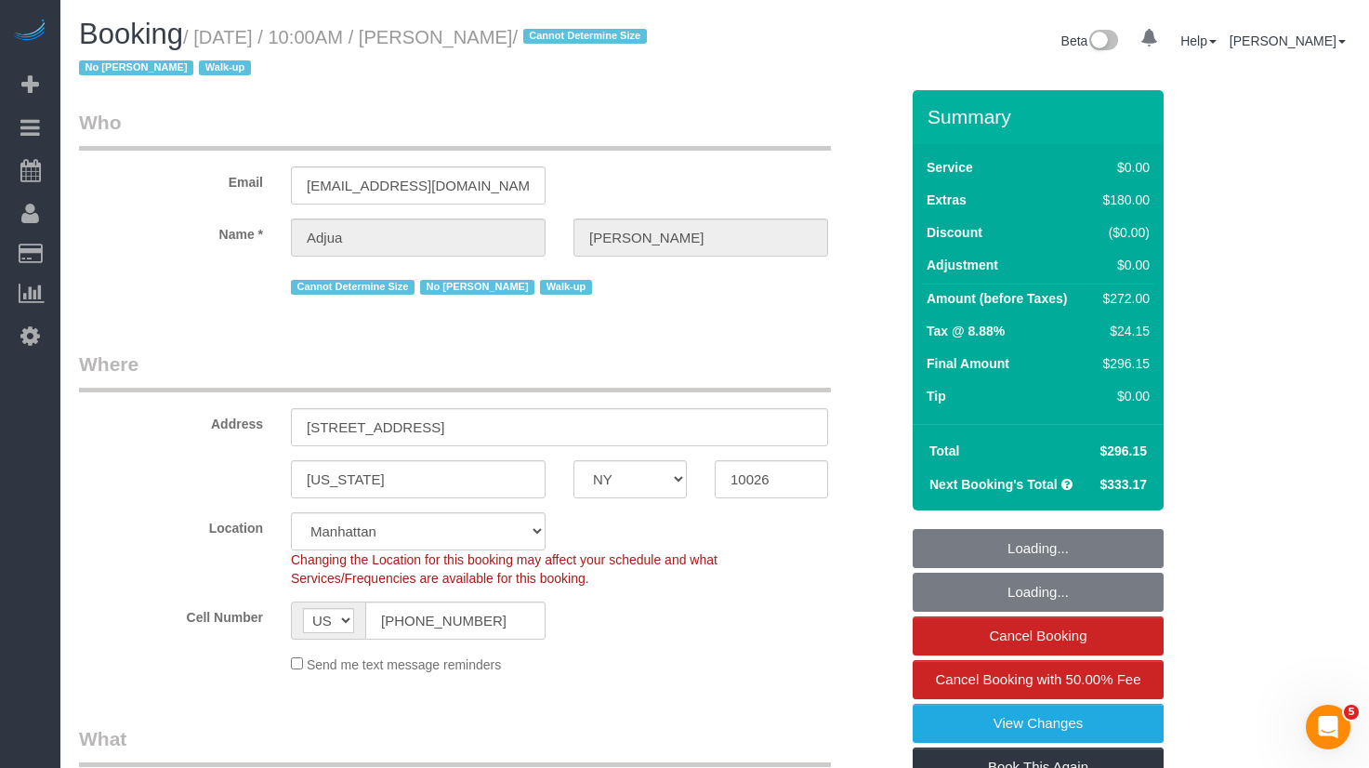
select select "string:stripe-pm_1RyrPw4VGloSiKo7oIh1CXMC"
select select "1"
select select "spot1"
select select "object:1355"
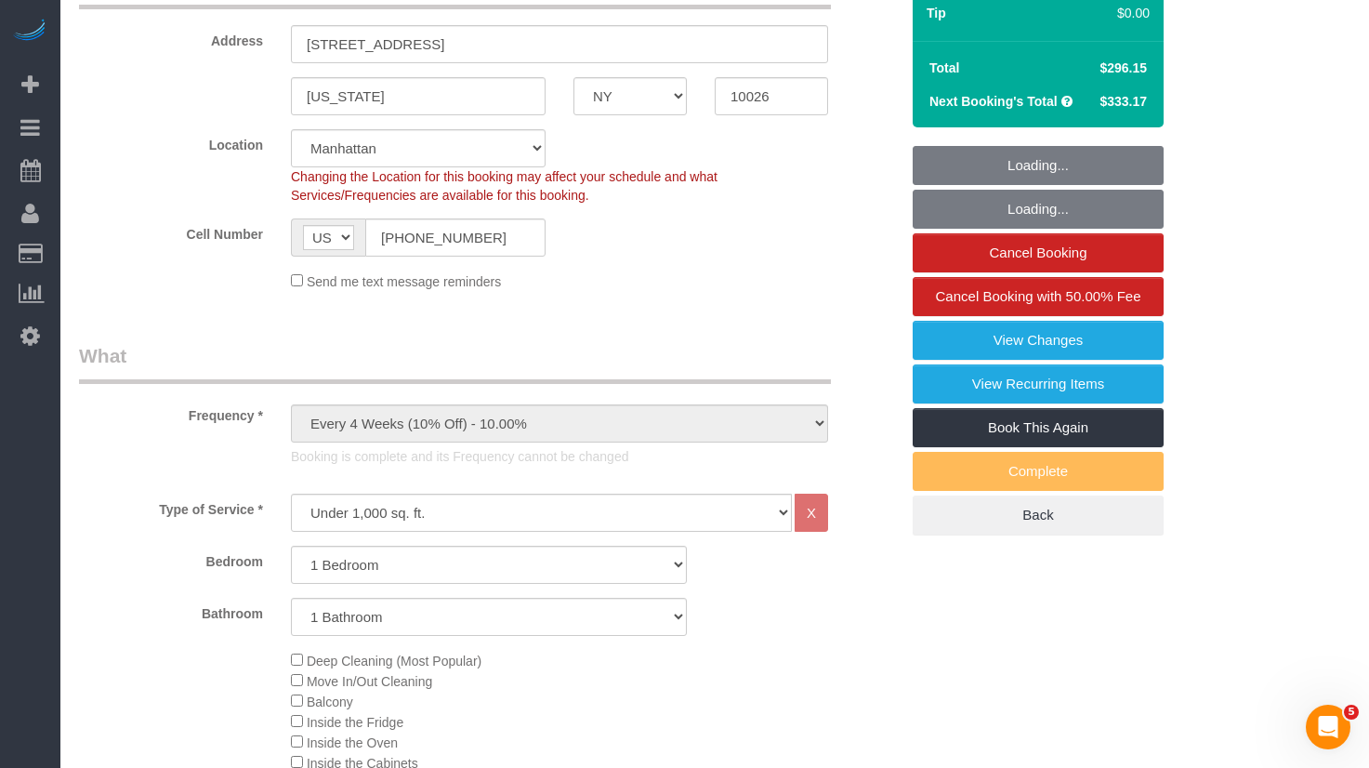
scroll to position [863, 0]
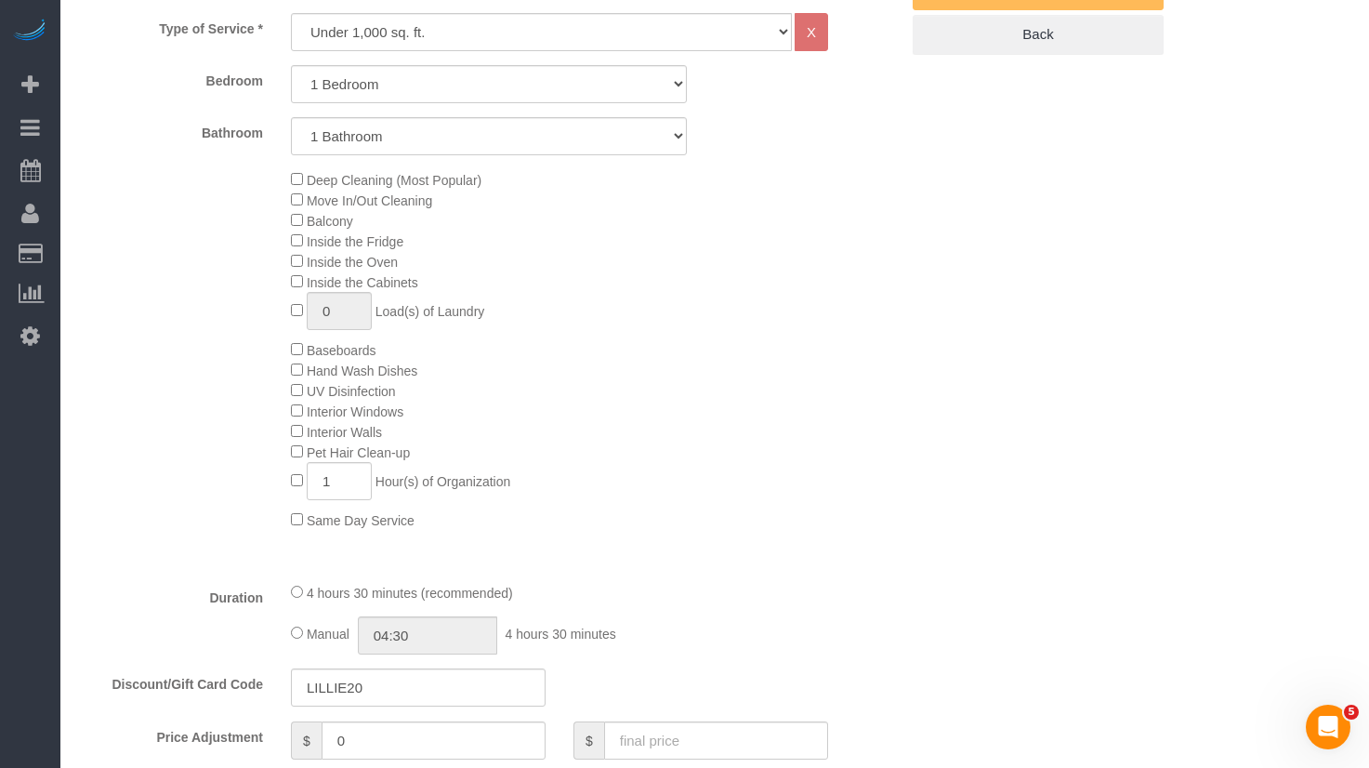
select select "1"
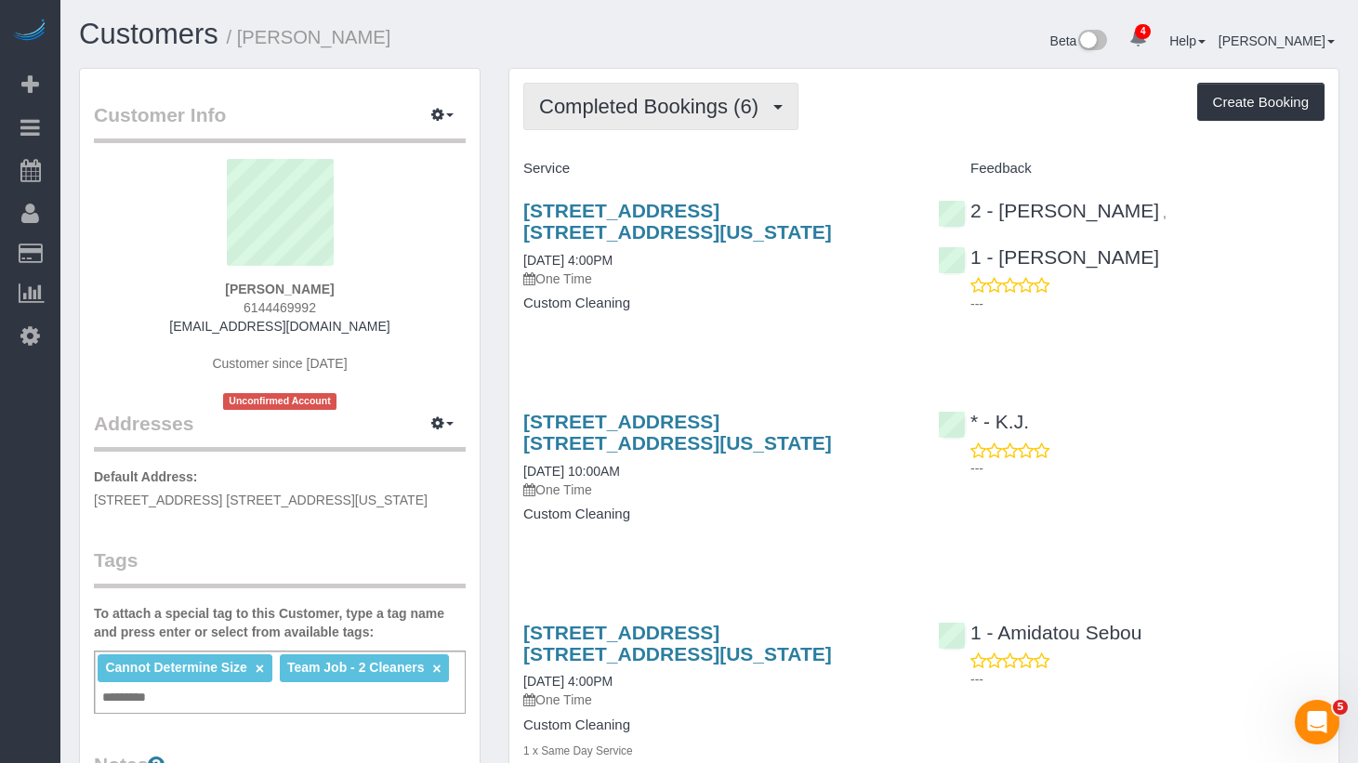
click at [667, 108] on span "Completed Bookings (6)" at bounding box center [653, 106] width 229 height 23
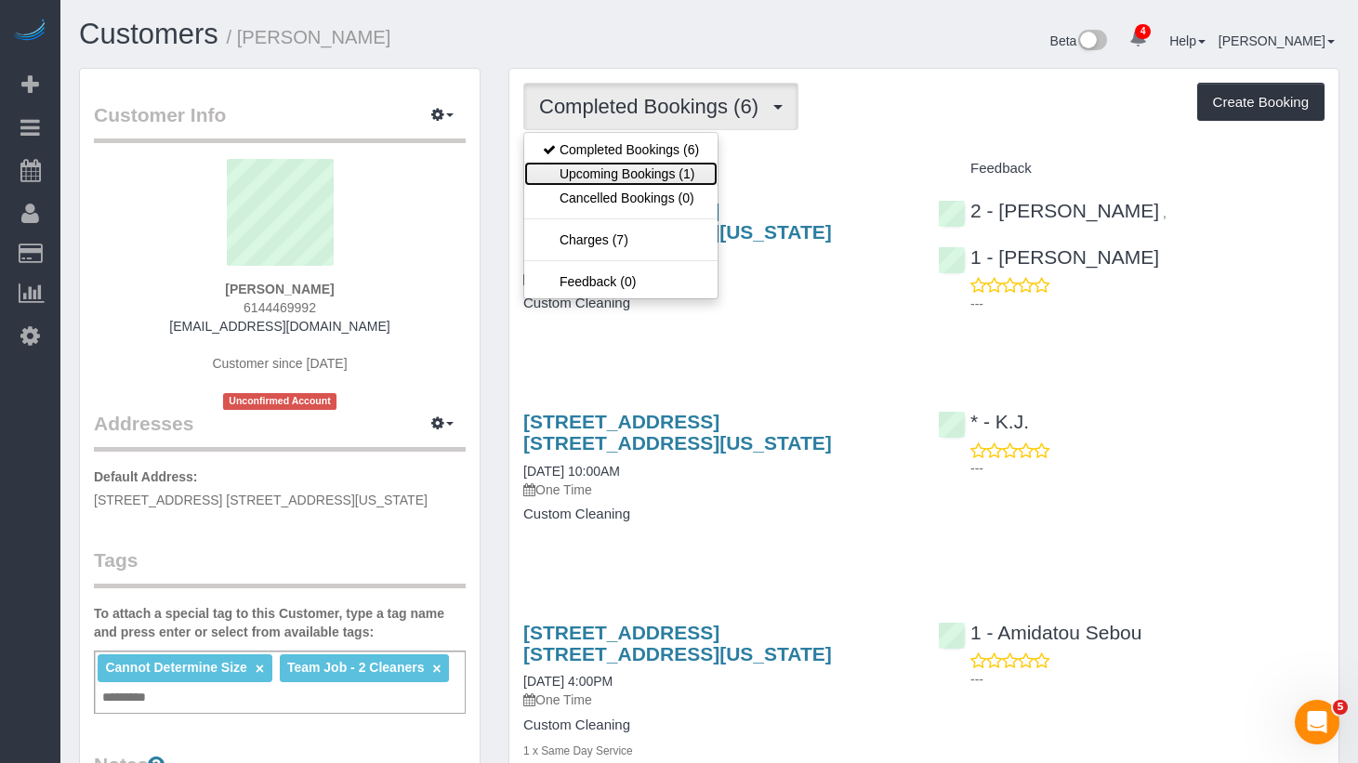
click at [676, 165] on link "Upcoming Bookings (1)" at bounding box center [620, 174] width 193 height 24
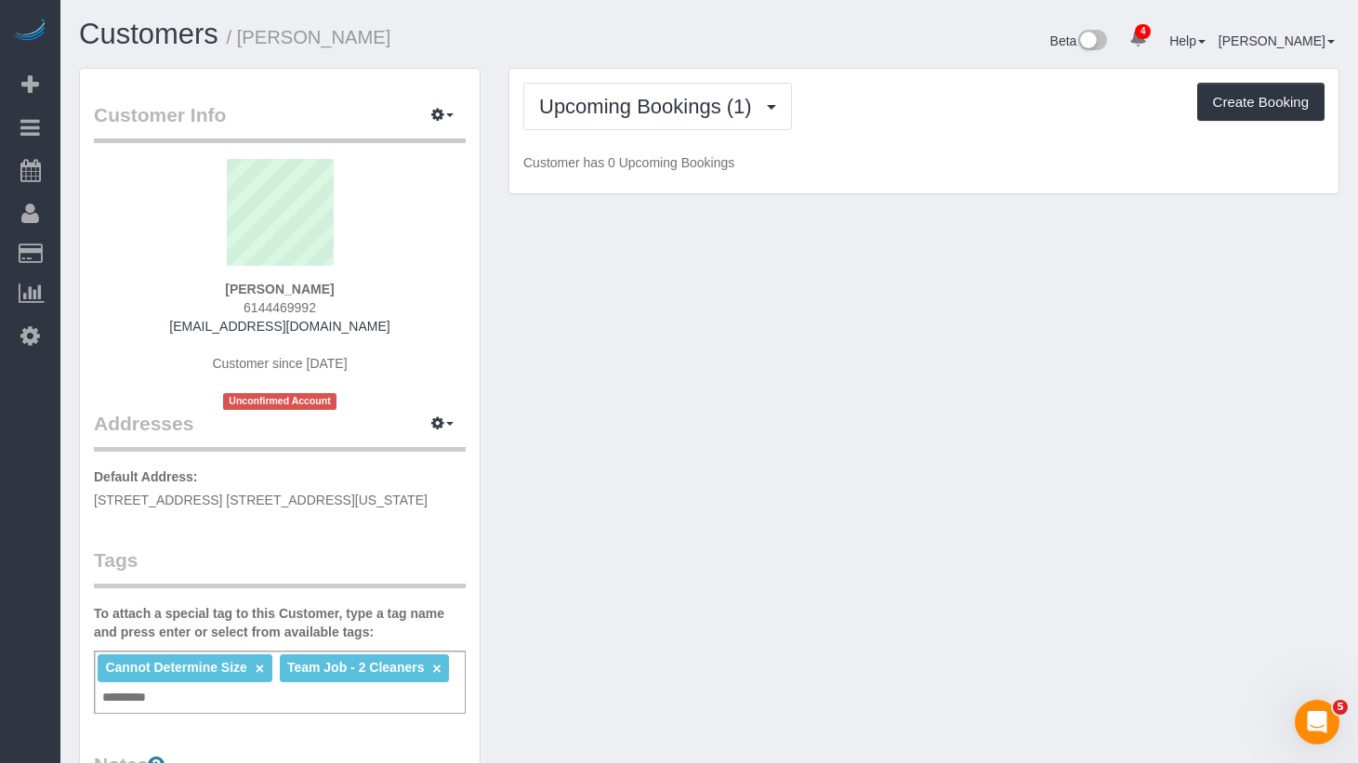
click at [884, 75] on div "Upcoming Bookings (1) Completed Bookings (6) Upcoming Bookings (1) Cancelled Bo…" at bounding box center [923, 131] width 829 height 125
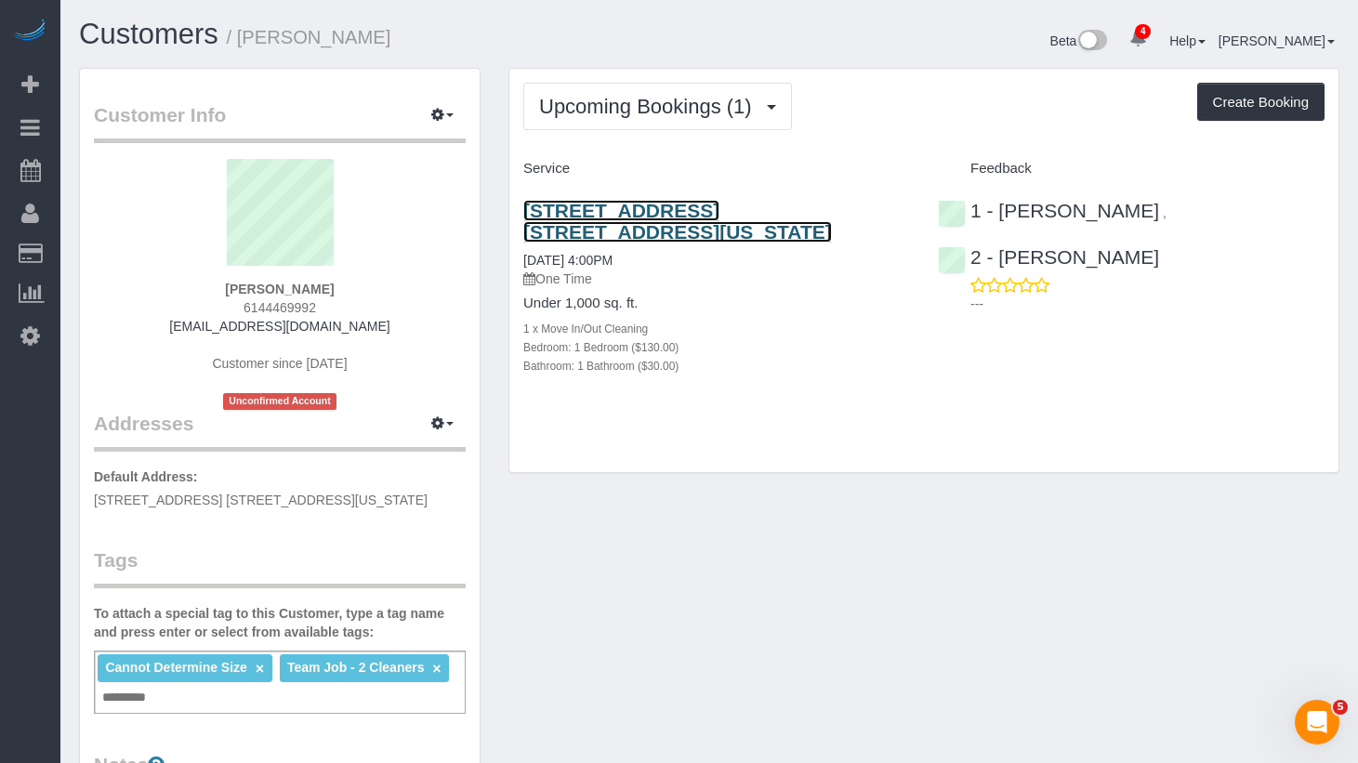
click at [626, 210] on link "250 East Houston Street, Apt. 10g, New York, NY 10002" at bounding box center [677, 221] width 309 height 43
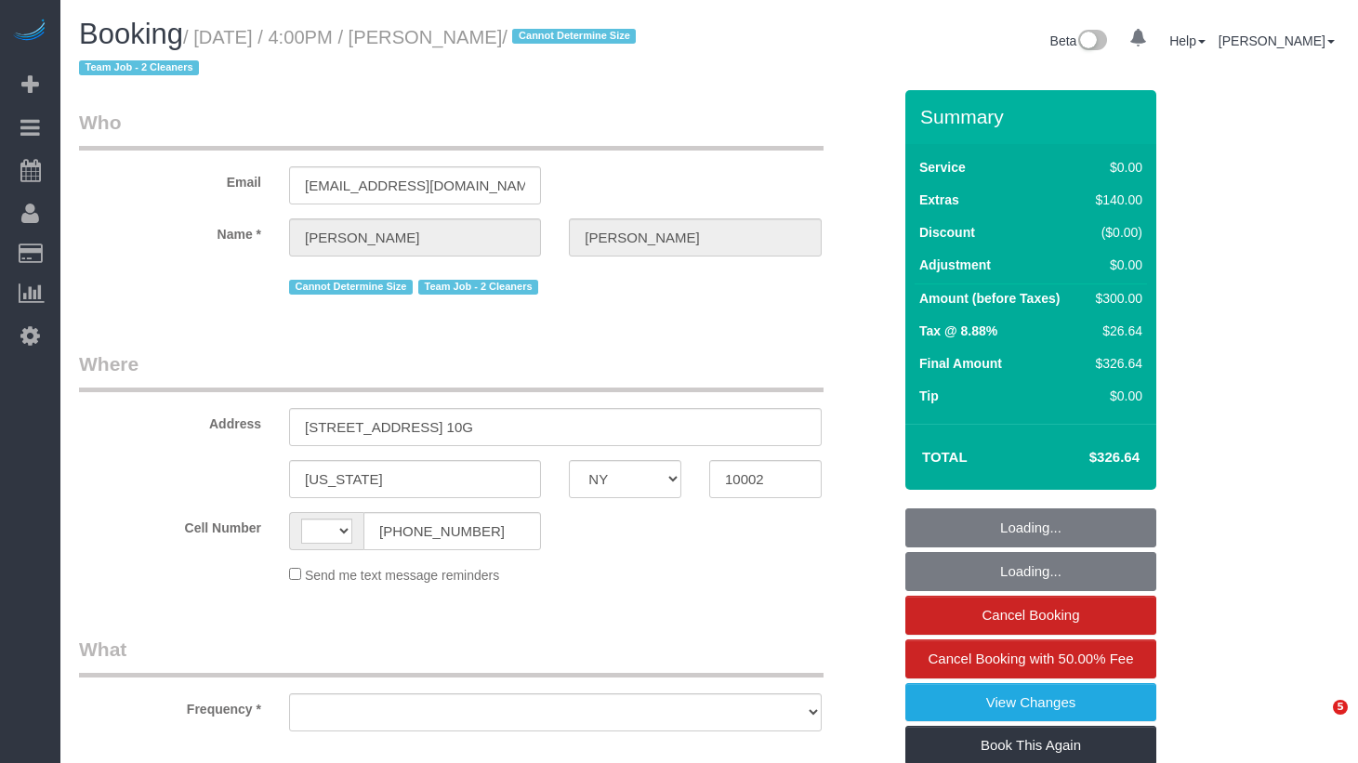
select select "NY"
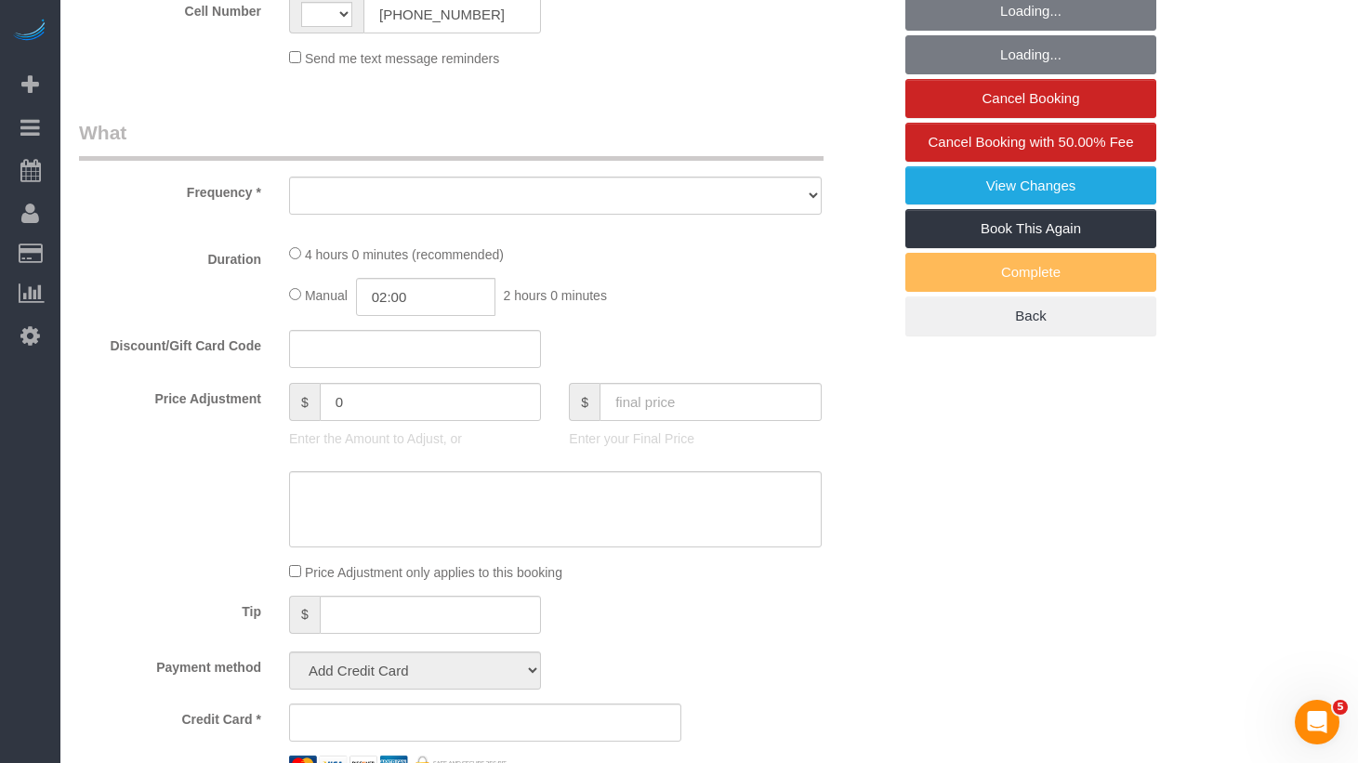
select select "string:[GEOGRAPHIC_DATA]"
select select "object:668"
select select "number:89"
select select "number:90"
select select "number:15"
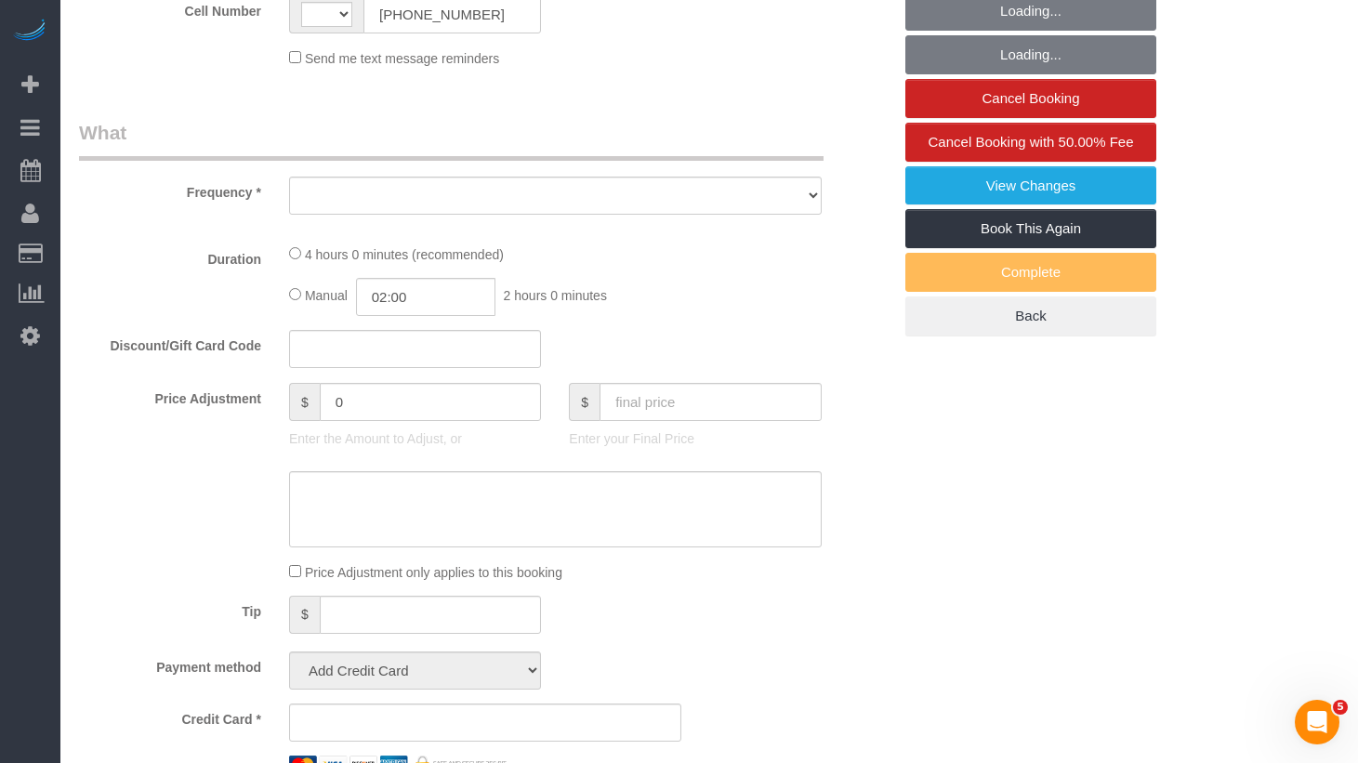
select select "number:5"
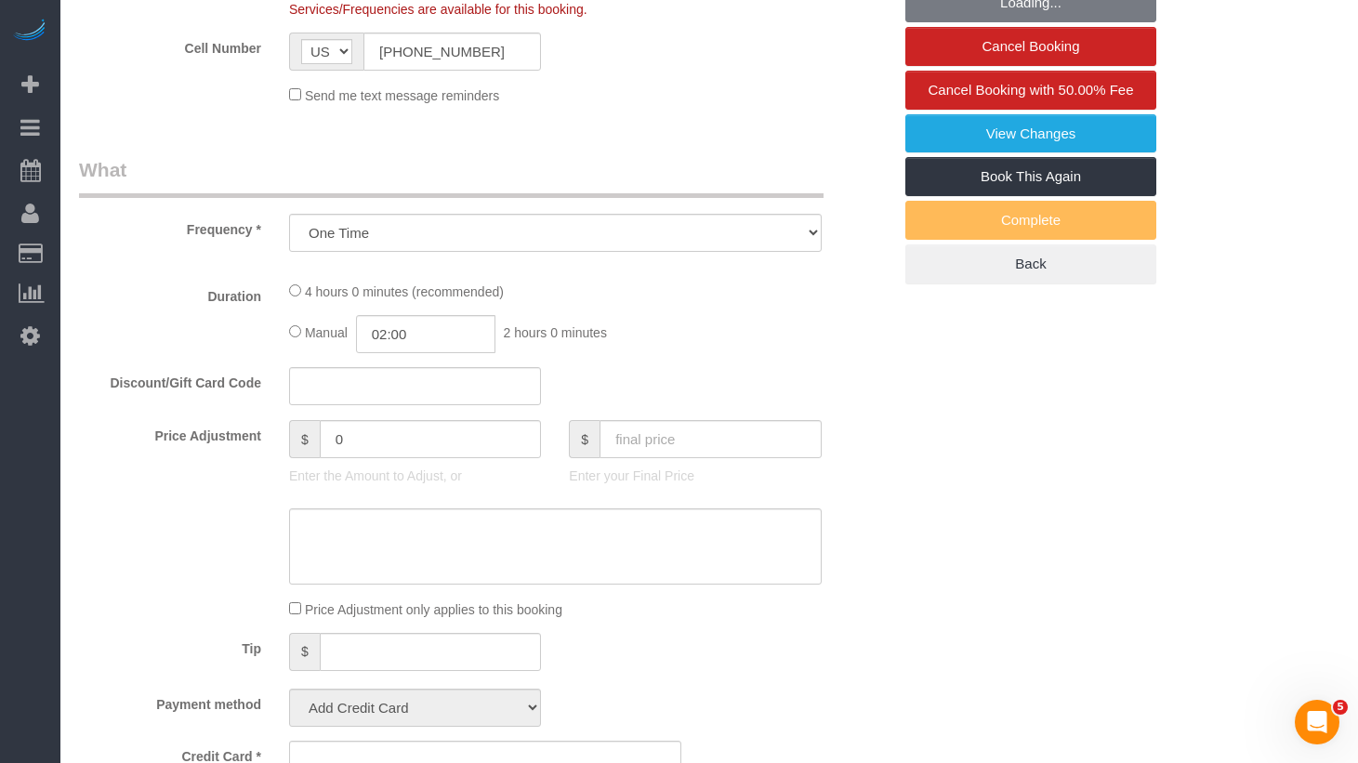
select select "object:922"
select select "string:stripe-pm_1RjS4Z4VGloSiKo73pN9mV8I"
select select "1"
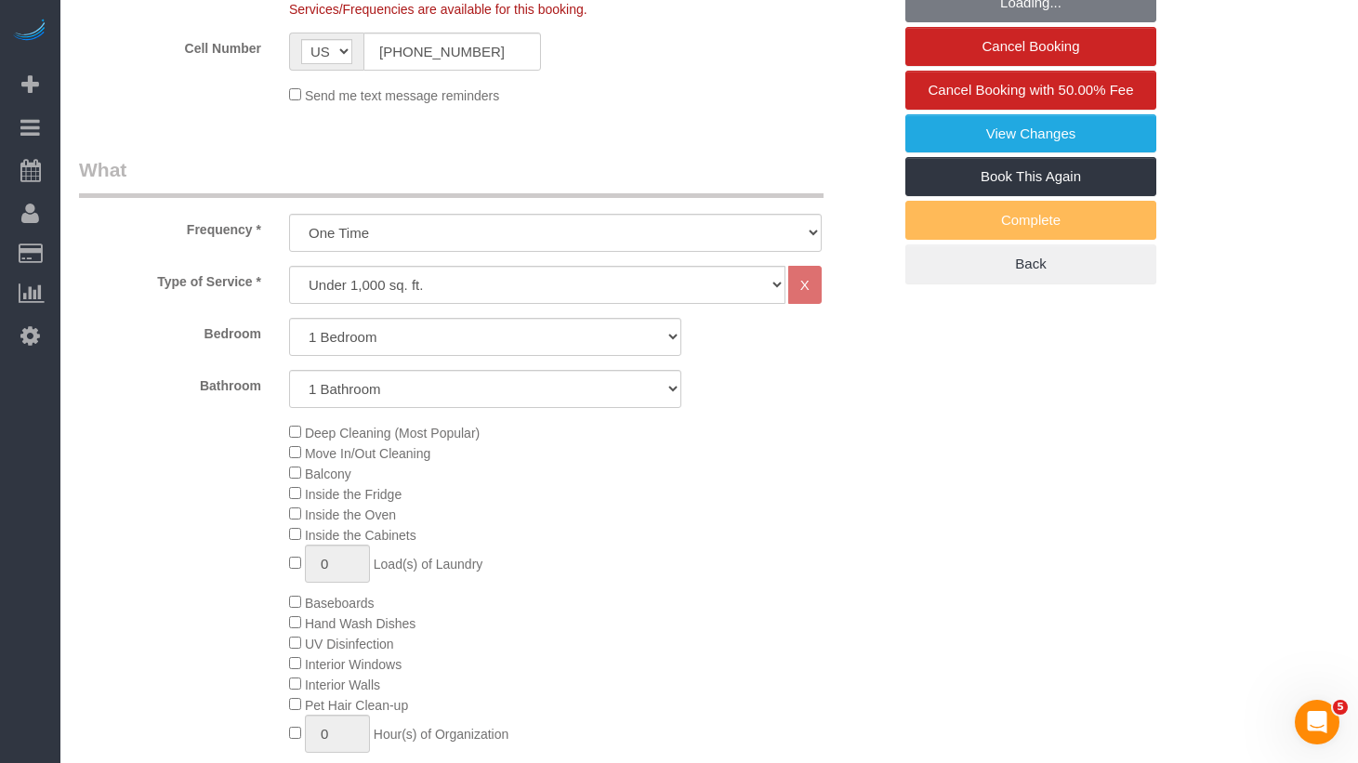
select select "spot1"
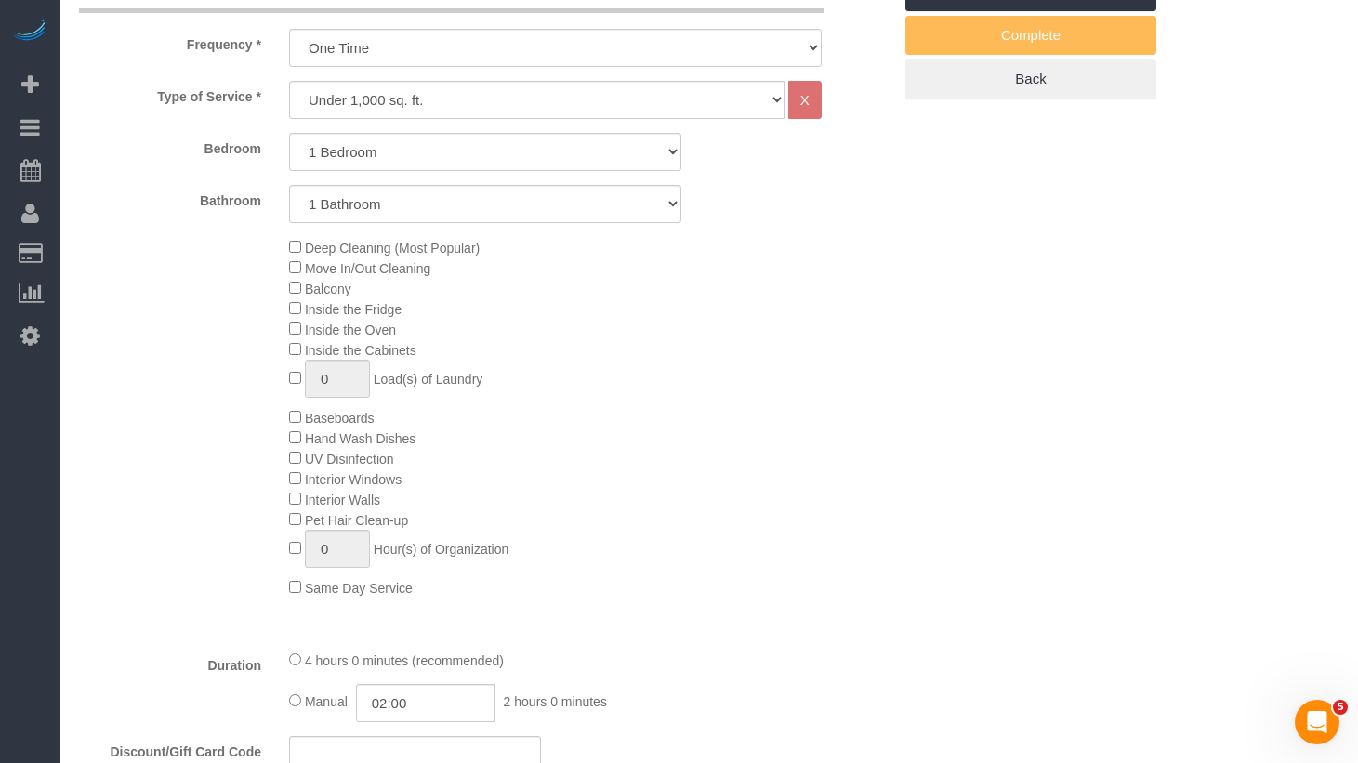
scroll to position [986, 0]
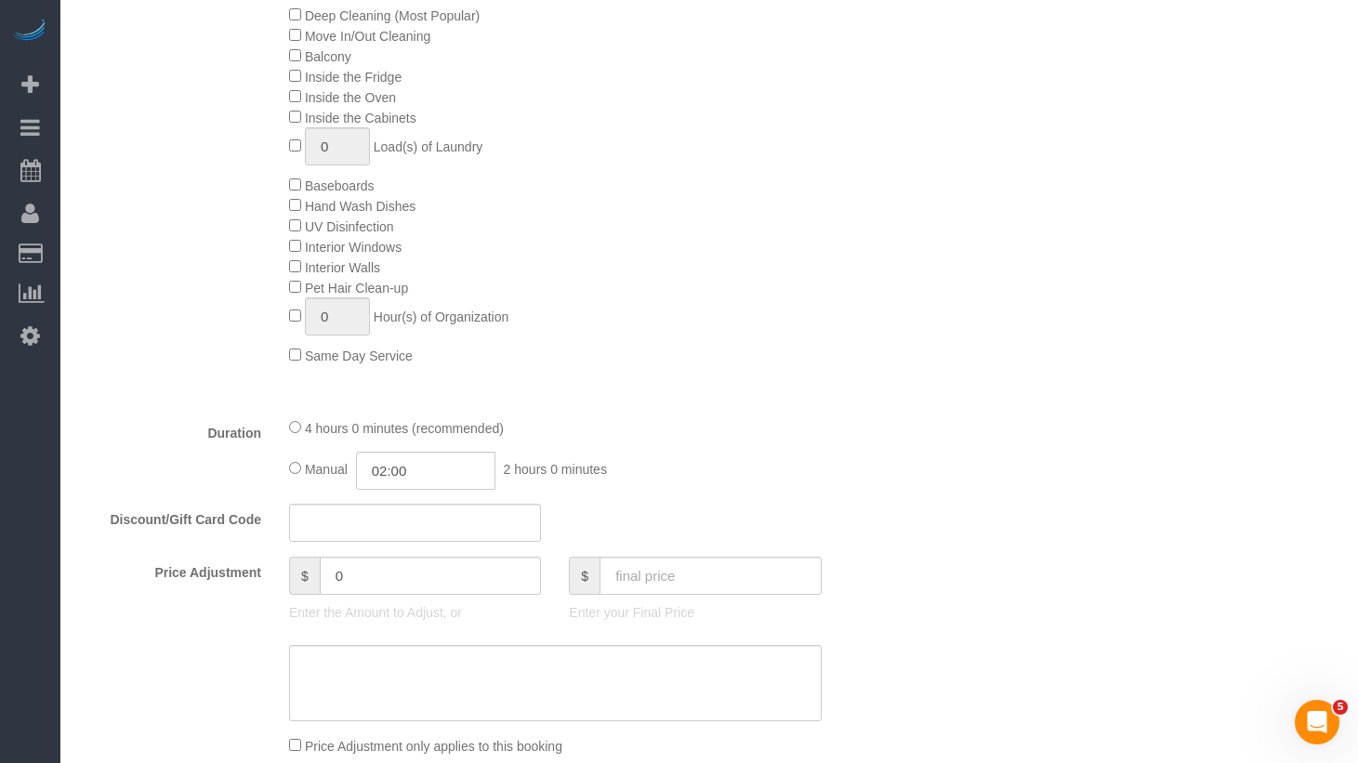
select select "1"
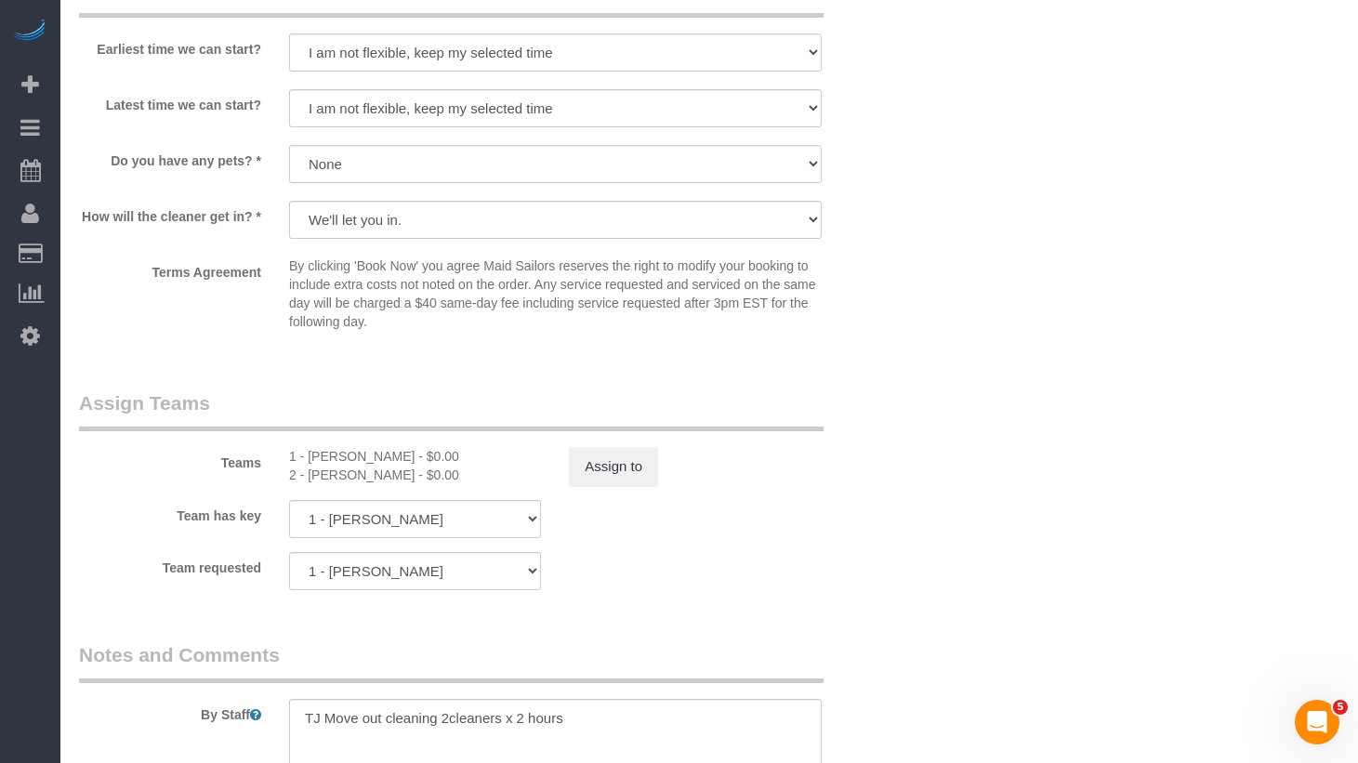
scroll to position [2405, 0]
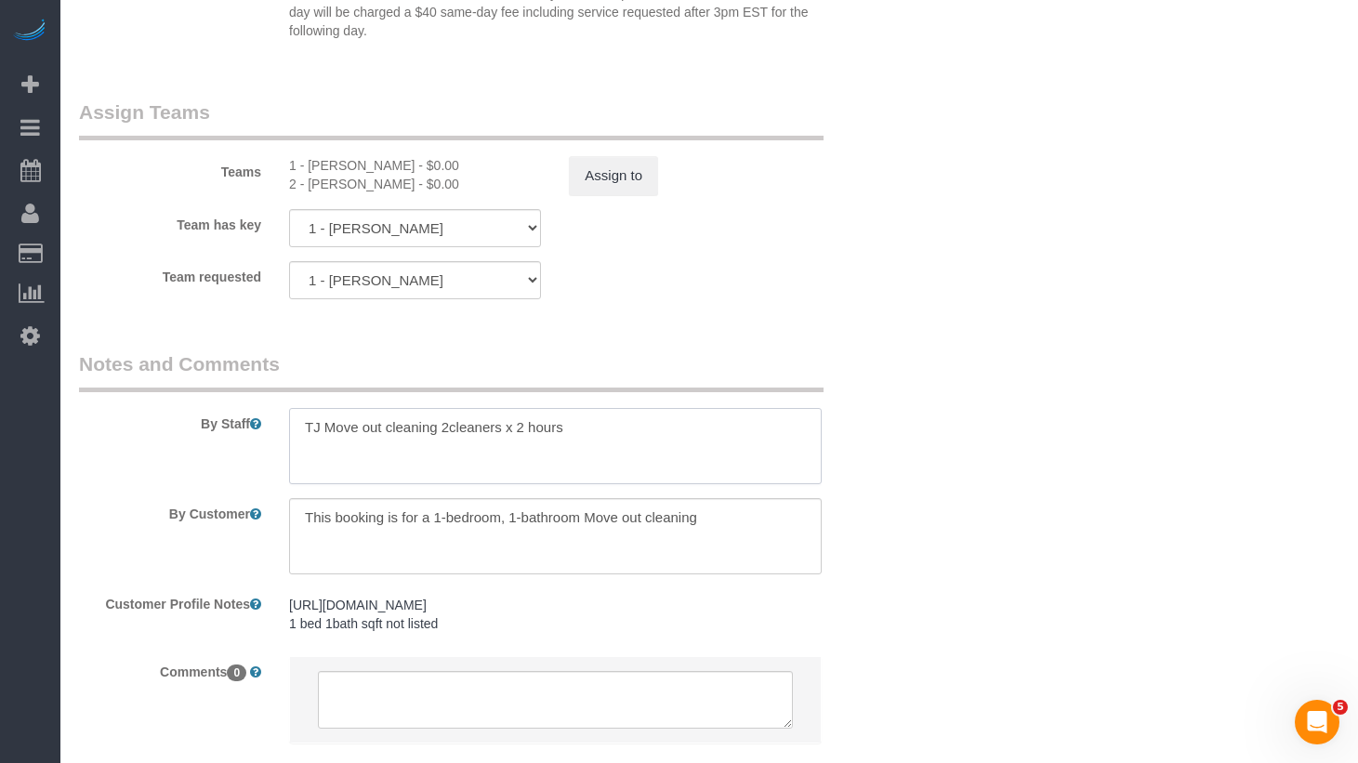
click at [507, 433] on textarea at bounding box center [555, 446] width 532 height 76
click at [799, 259] on sui-booking-teams "Teams 1 - [PERSON_NAME] - $0.00 2 - [PERSON_NAME] - $0.00 Assign to Team has ke…" at bounding box center [485, 198] width 812 height 201
click at [680, 517] on textarea at bounding box center [555, 536] width 532 height 76
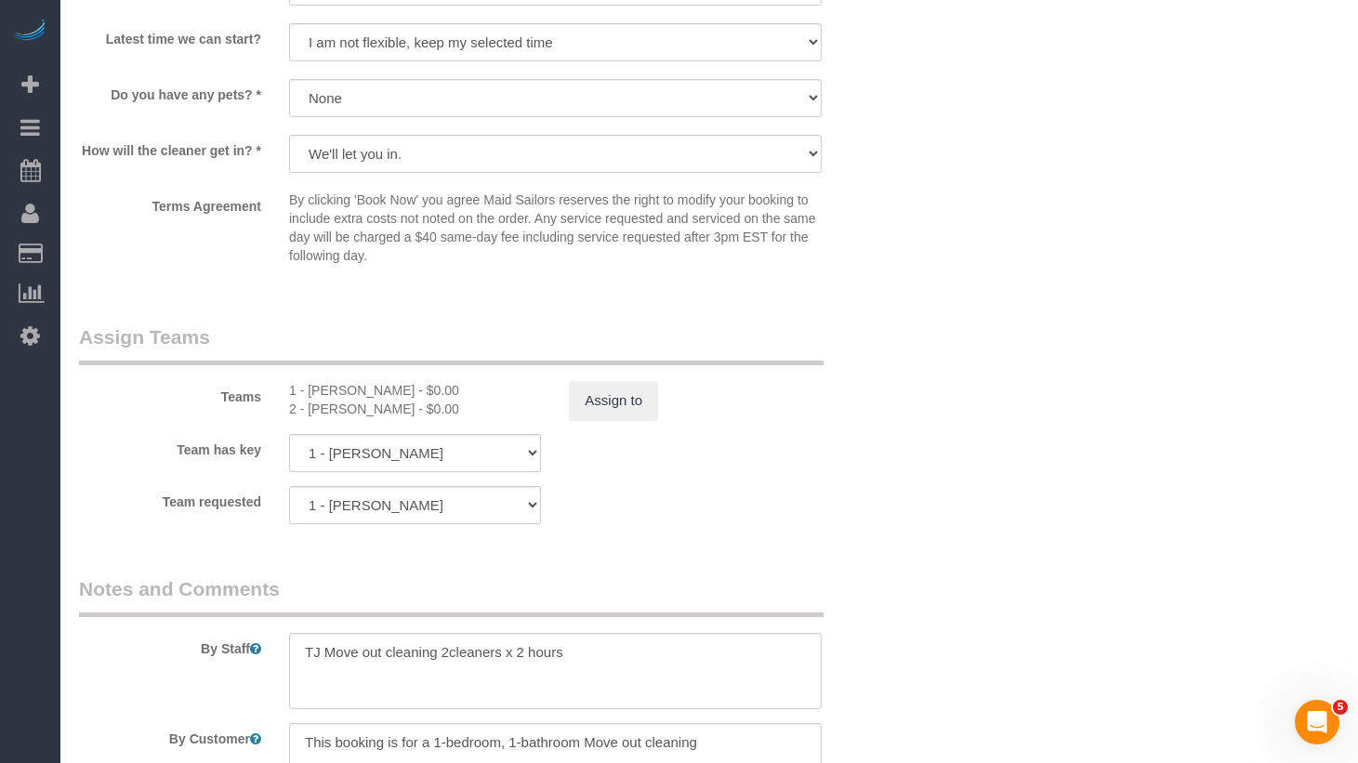
scroll to position [2149, 0]
